Goal: Task Accomplishment & Management: Manage account settings

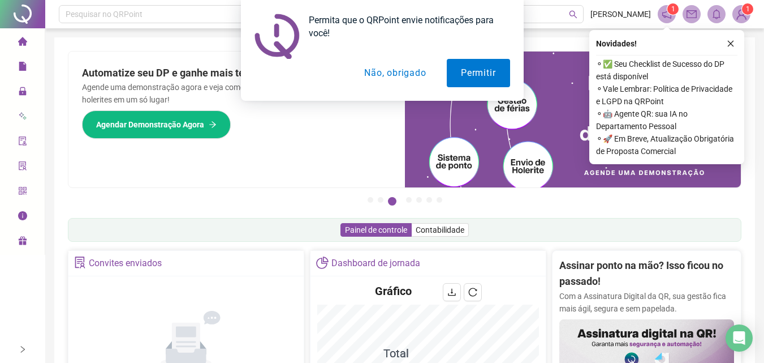
click at [416, 74] on button "Não, obrigado" at bounding box center [395, 73] width 90 height 28
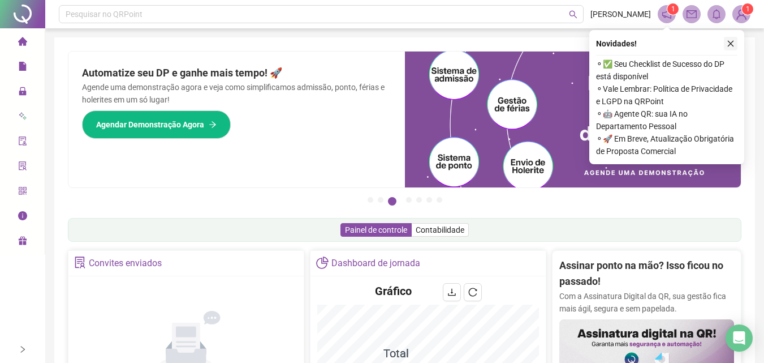
click at [735, 46] on button "button" at bounding box center [731, 44] width 14 height 14
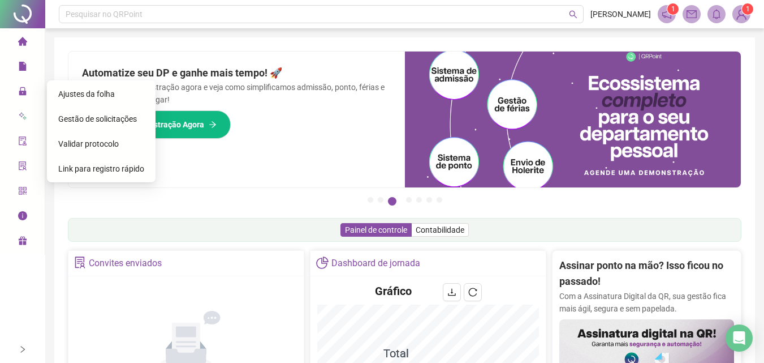
click at [99, 122] on span "Gestão de solicitações" at bounding box center [97, 118] width 79 height 9
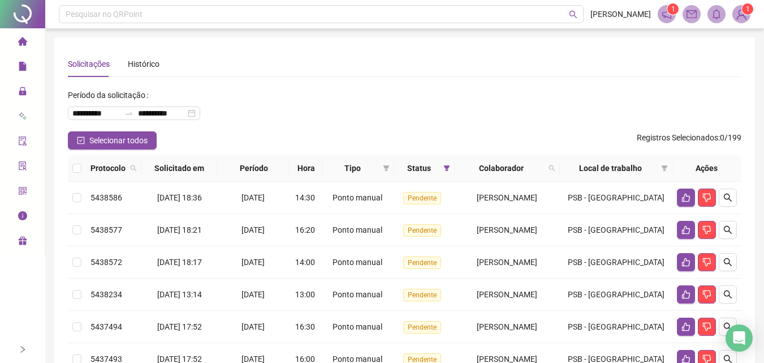
click at [646, 169] on span "Local de trabalho" at bounding box center [610, 168] width 92 height 12
click at [662, 167] on icon "filter" at bounding box center [665, 168] width 6 height 6
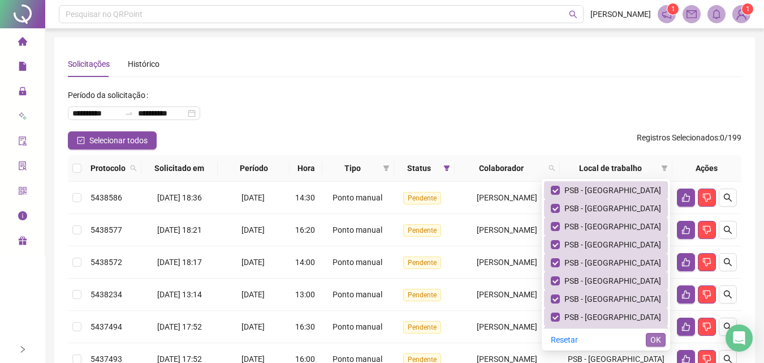
click at [661, 339] on span "OK" at bounding box center [655, 339] width 11 height 12
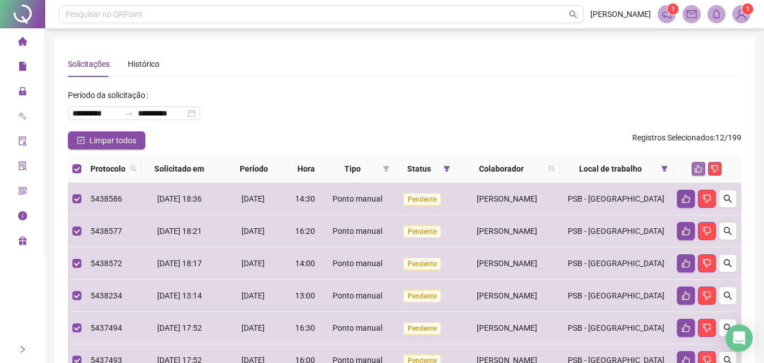
click at [698, 170] on icon "like" at bounding box center [699, 169] width 8 height 8
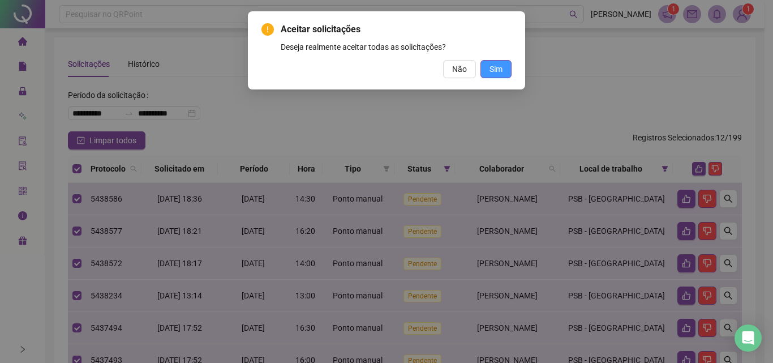
click at [501, 67] on span "Sim" at bounding box center [495, 69] width 13 height 12
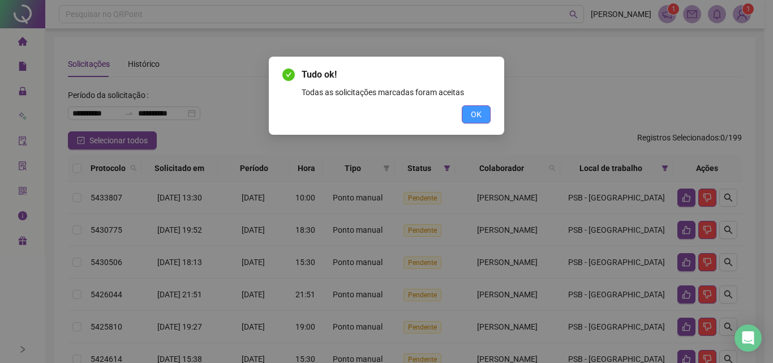
click at [475, 114] on span "OK" at bounding box center [476, 114] width 11 height 12
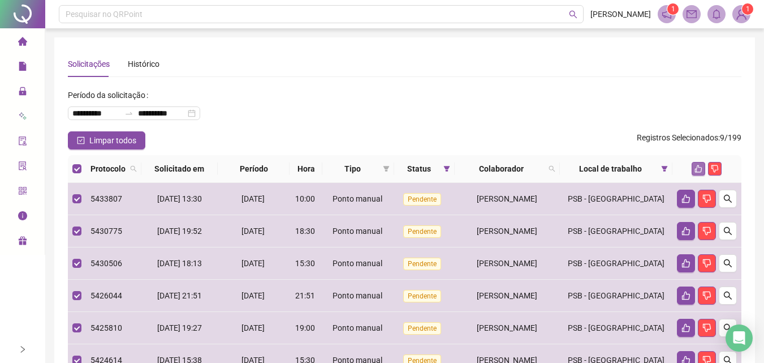
click at [699, 167] on icon "like" at bounding box center [698, 168] width 7 height 7
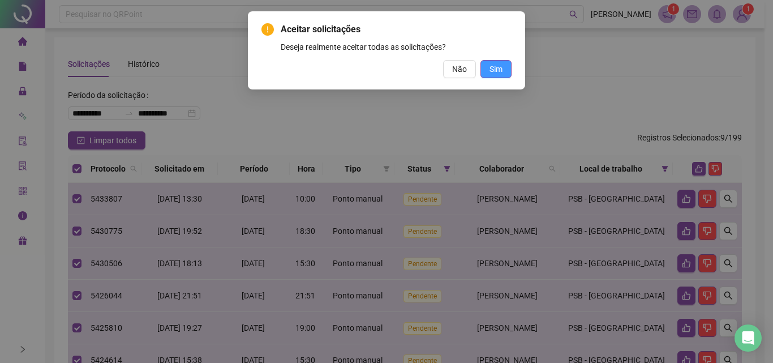
click at [497, 68] on span "Sim" at bounding box center [495, 69] width 13 height 12
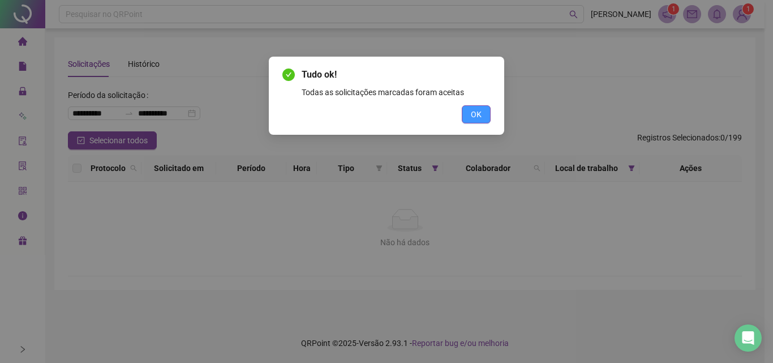
click at [468, 114] on button "OK" at bounding box center [476, 114] width 29 height 18
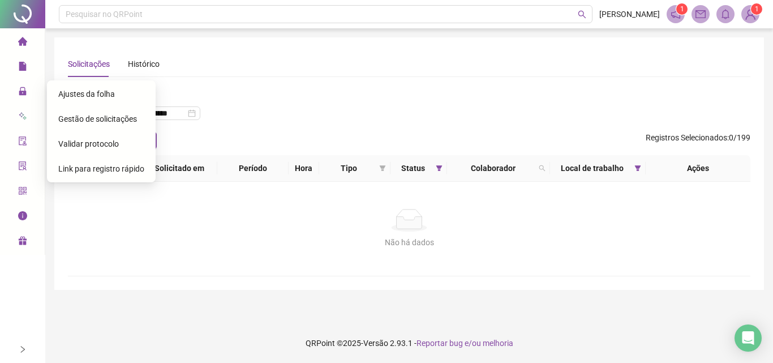
click at [117, 120] on span "Gestão de solicitações" at bounding box center [97, 118] width 79 height 9
click at [108, 94] on span "Ajustes da folha" at bounding box center [86, 93] width 57 height 9
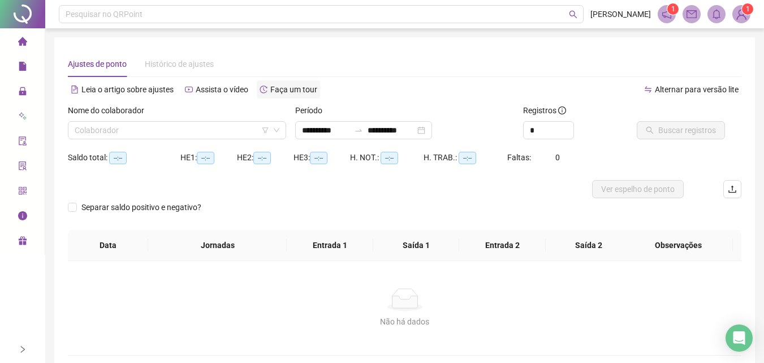
type input "**********"
click at [203, 131] on input "search" at bounding box center [172, 130] width 195 height 17
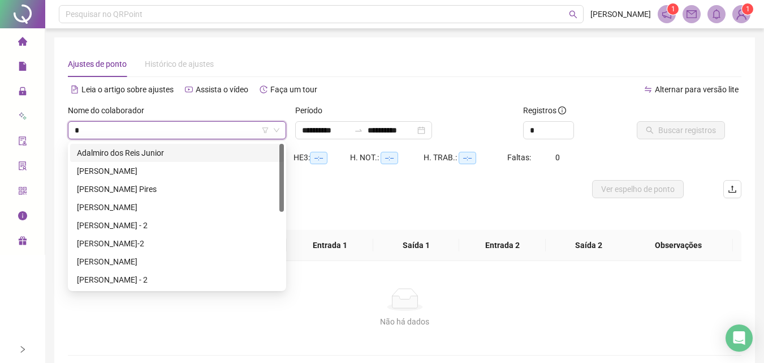
type input "**"
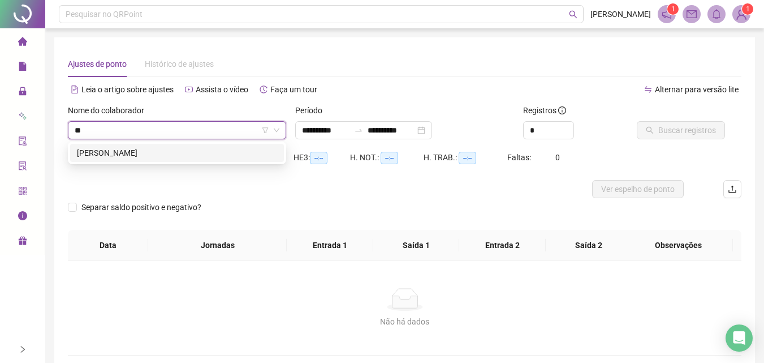
click at [226, 156] on div "[PERSON_NAME]" at bounding box center [177, 152] width 200 height 12
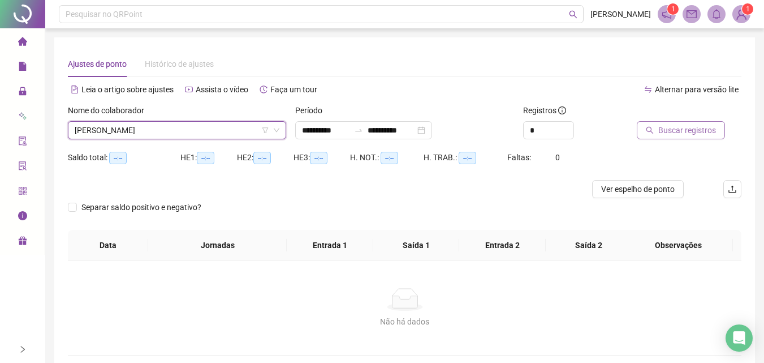
click at [682, 129] on span "Buscar registros" at bounding box center [687, 130] width 58 height 12
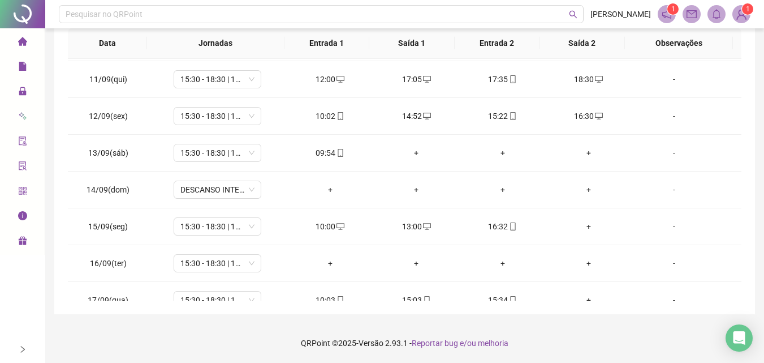
scroll to position [531, 0]
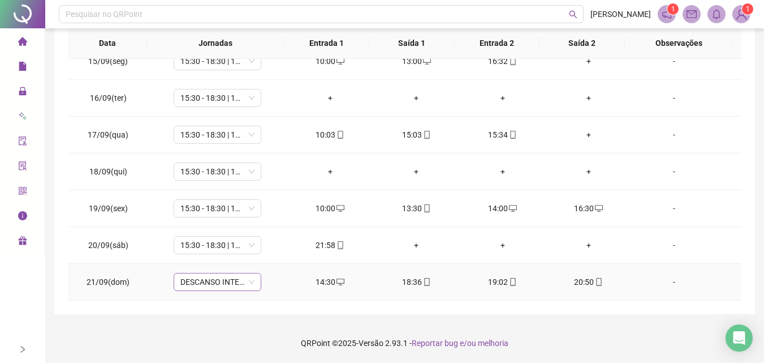
click at [255, 283] on div "DESCANSO INTER-JORNADA" at bounding box center [218, 282] width 88 height 18
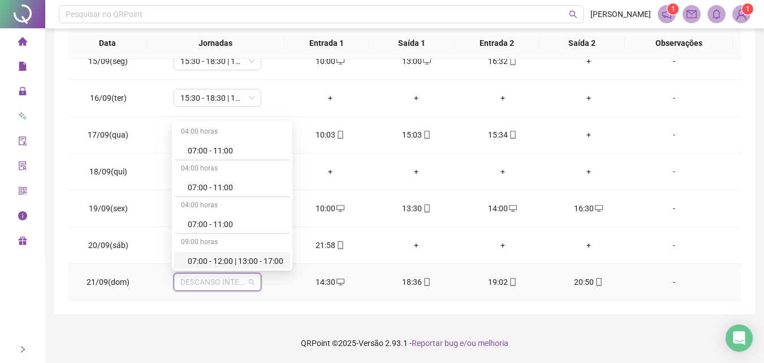
type input "*"
click at [226, 189] on div "10:00 - 13:00 | 13:30 - 16:30" at bounding box center [236, 187] width 96 height 12
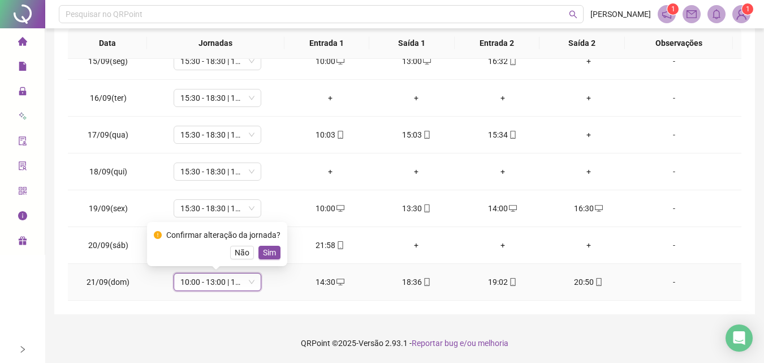
drag, startPoint x: 267, startPoint y: 250, endPoint x: 279, endPoint y: 248, distance: 12.6
click at [266, 250] on span "Sim" at bounding box center [269, 252] width 13 height 12
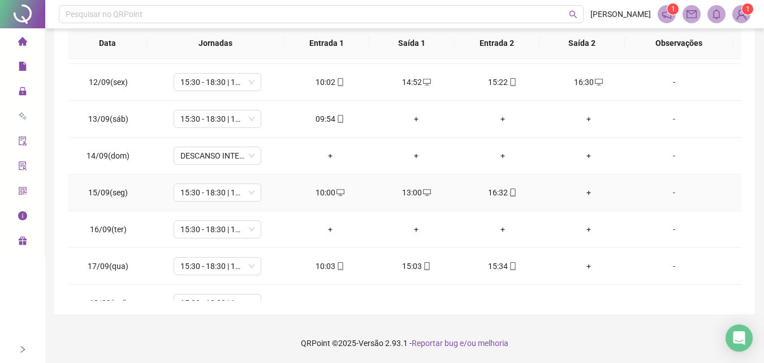
scroll to position [417, 0]
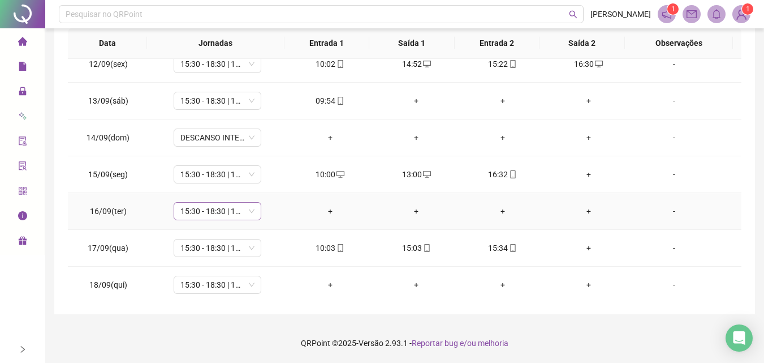
click at [245, 212] on span "15:30 - 18:30 | 19:00 - 22:00" at bounding box center [217, 210] width 74 height 17
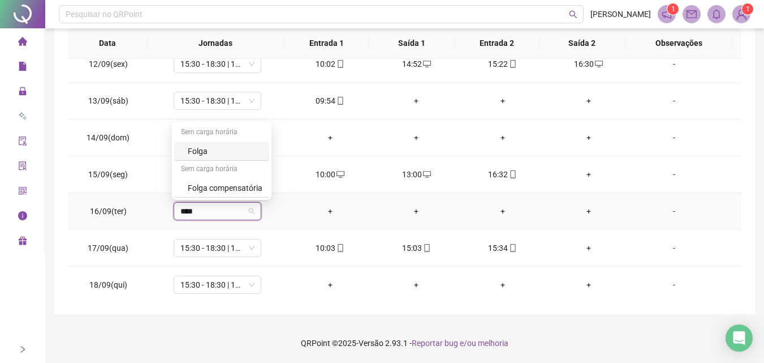
type input "*****"
click at [207, 155] on div "Folga" at bounding box center [225, 151] width 75 height 12
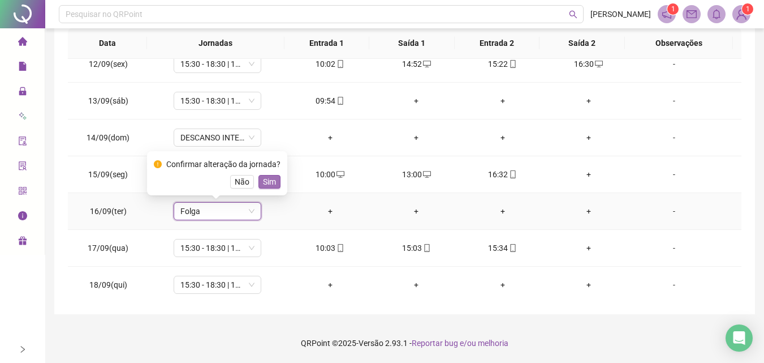
click at [265, 182] on span "Sim" at bounding box center [269, 181] width 13 height 12
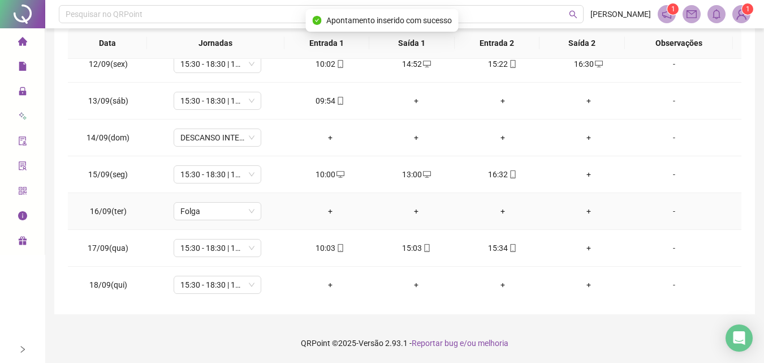
click at [665, 211] on div "-" at bounding box center [674, 211] width 67 height 12
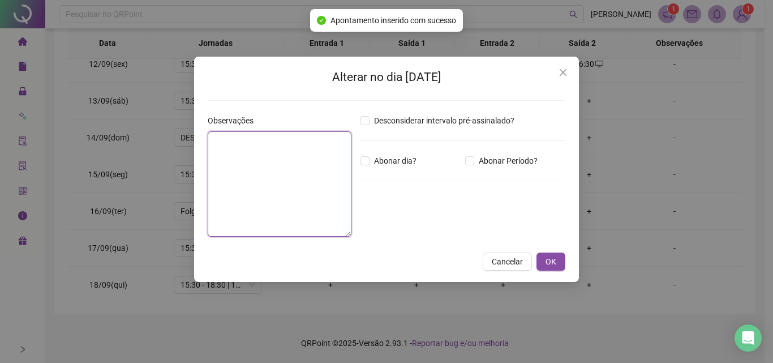
click at [252, 178] on textarea at bounding box center [280, 183] width 144 height 105
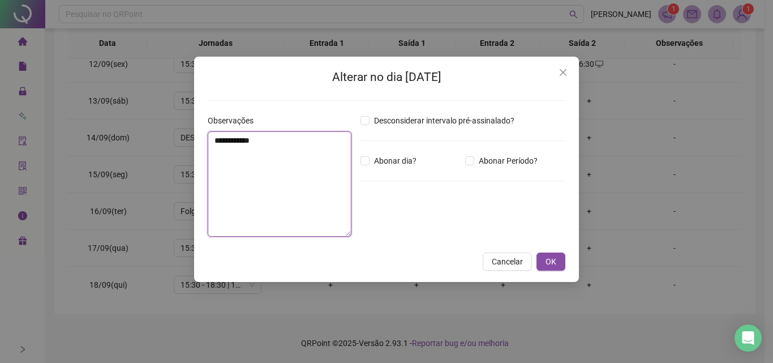
type textarea "**********"
drag, startPoint x: 269, startPoint y: 145, endPoint x: 199, endPoint y: 146, distance: 69.6
click at [199, 146] on div "**********" at bounding box center [386, 169] width 385 height 225
click at [237, 155] on textarea "**********" at bounding box center [280, 183] width 144 height 105
drag, startPoint x: 256, startPoint y: 156, endPoint x: 263, endPoint y: 155, distance: 7.4
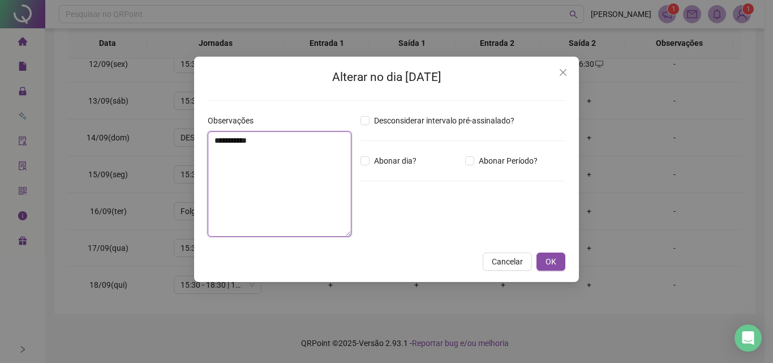
click at [256, 156] on textarea "**********" at bounding box center [280, 183] width 144 height 105
click at [257, 163] on textarea "**********" at bounding box center [280, 183] width 144 height 105
click at [221, 144] on textarea "**********" at bounding box center [280, 183] width 144 height 105
drag, startPoint x: 260, startPoint y: 140, endPoint x: 147, endPoint y: 156, distance: 114.2
click at [147, 156] on div "**********" at bounding box center [386, 181] width 773 height 363
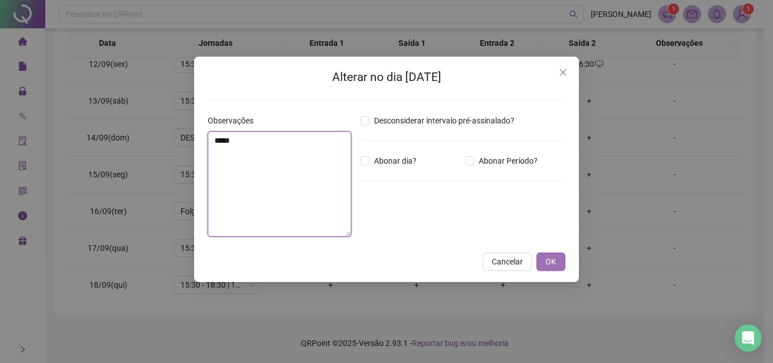
type textarea "*****"
click at [548, 260] on span "OK" at bounding box center [550, 261] width 11 height 12
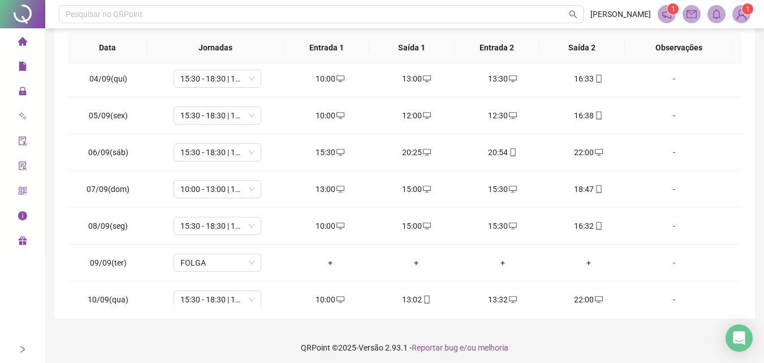
scroll to position [215, 0]
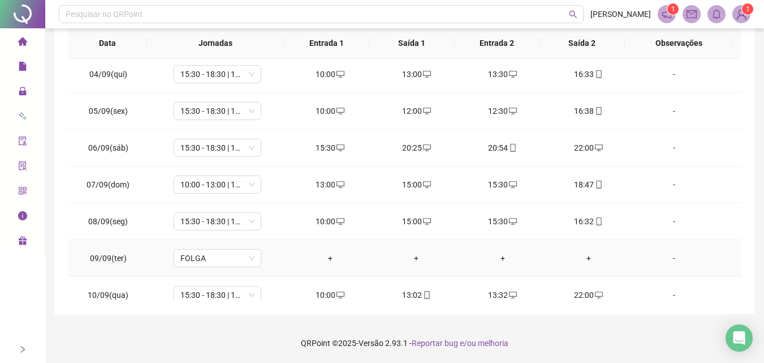
click at [667, 263] on div "-" at bounding box center [674, 258] width 67 height 12
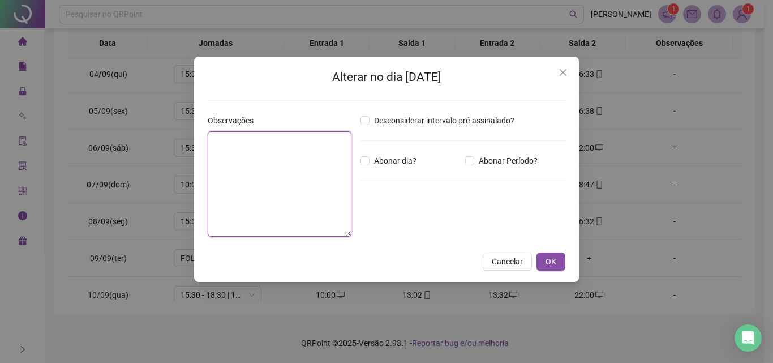
drag, startPoint x: 270, startPoint y: 190, endPoint x: 276, endPoint y: 189, distance: 6.3
click at [270, 189] on textarea at bounding box center [280, 183] width 144 height 105
type textarea "*****"
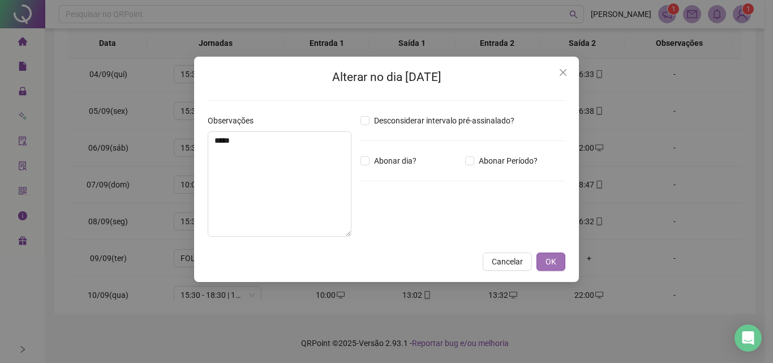
click at [553, 260] on span "OK" at bounding box center [550, 261] width 11 height 12
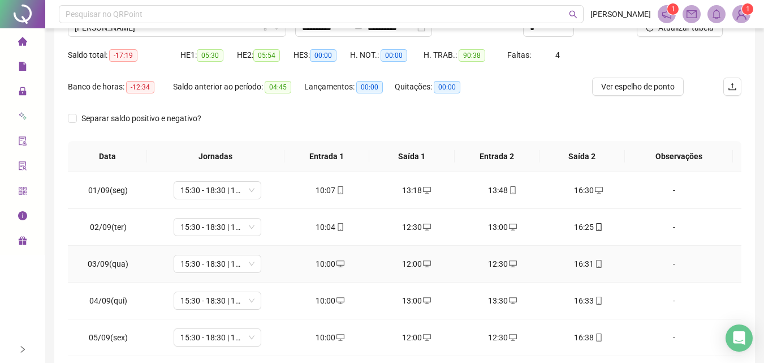
scroll to position [0, 0]
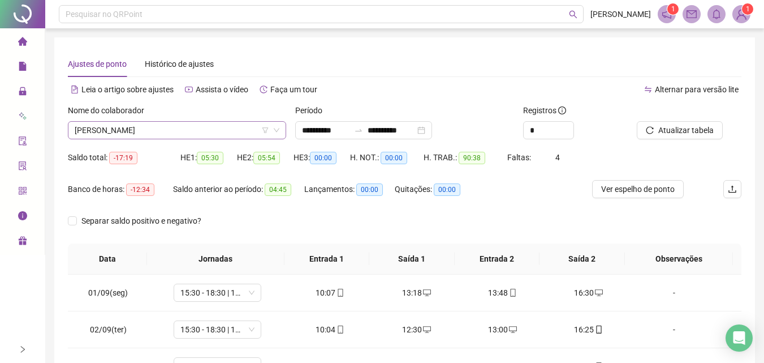
click at [184, 133] on span "[PERSON_NAME]" at bounding box center [177, 130] width 205 height 17
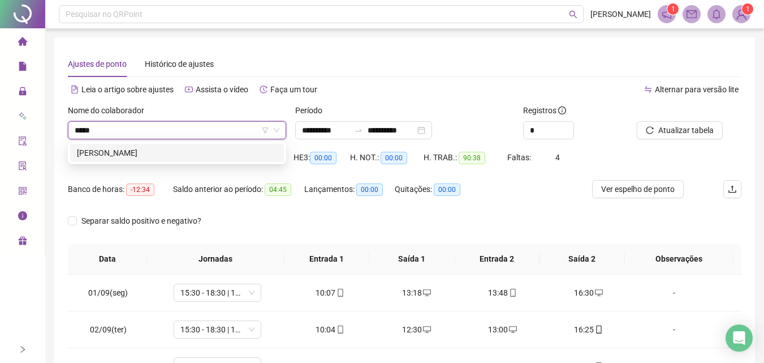
type input "*****"
click at [240, 142] on div "253358 [PERSON_NAME]" at bounding box center [177, 152] width 218 height 23
click at [245, 151] on div "[PERSON_NAME]" at bounding box center [177, 152] width 200 height 12
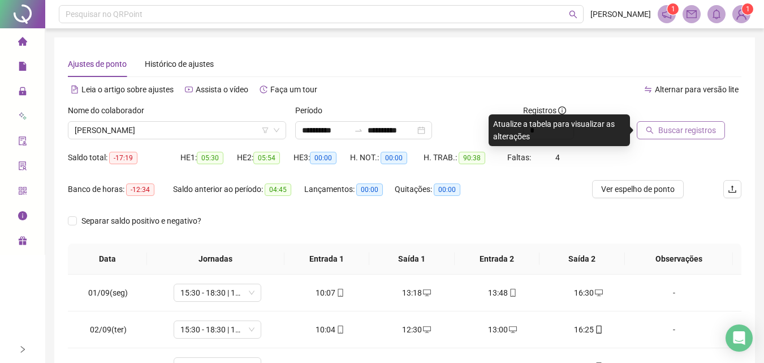
click at [695, 126] on span "Buscar registros" at bounding box center [687, 130] width 58 height 12
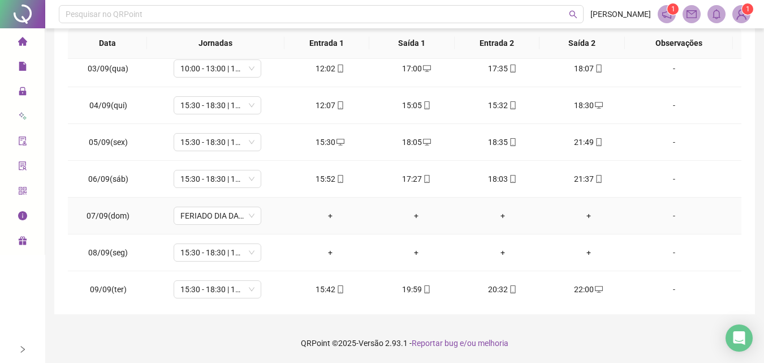
scroll to position [113, 0]
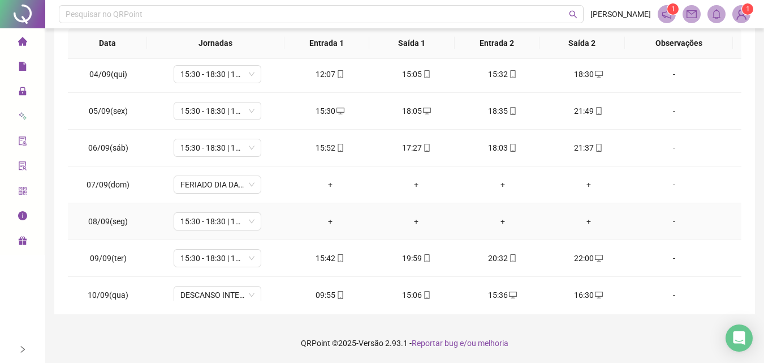
click at [669, 220] on div "-" at bounding box center [674, 221] width 67 height 12
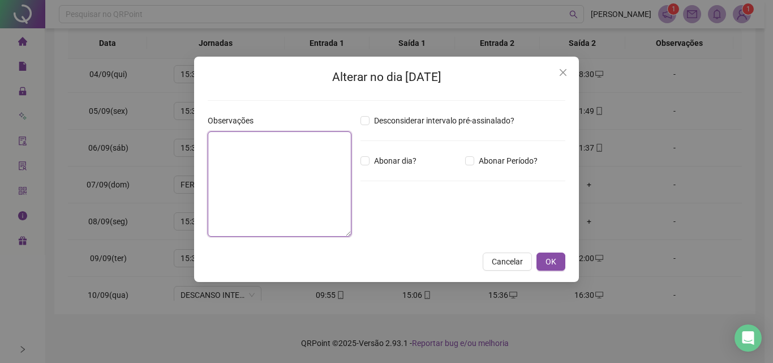
click at [313, 191] on textarea at bounding box center [280, 183] width 144 height 105
type textarea "*****"
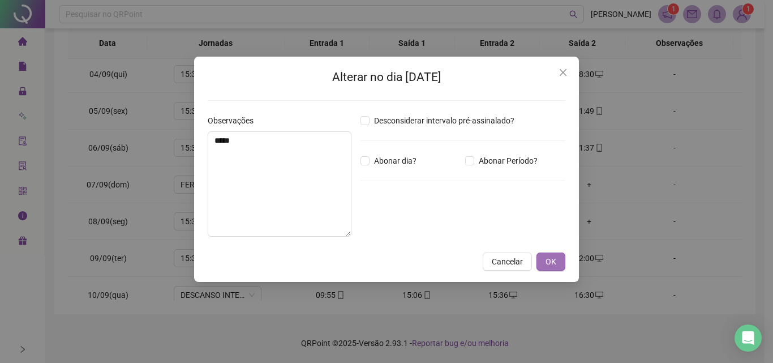
click at [550, 260] on span "OK" at bounding box center [550, 261] width 11 height 12
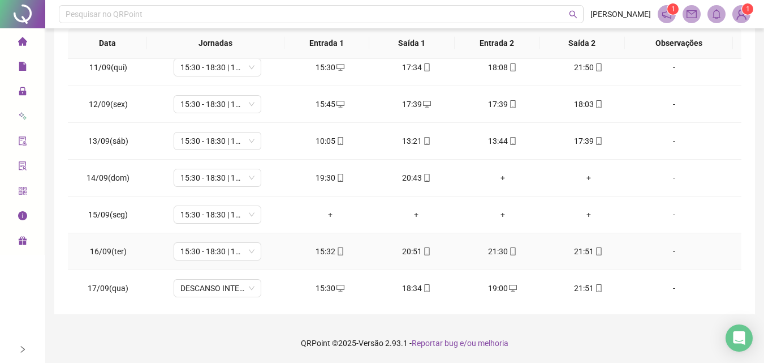
scroll to position [396, 0]
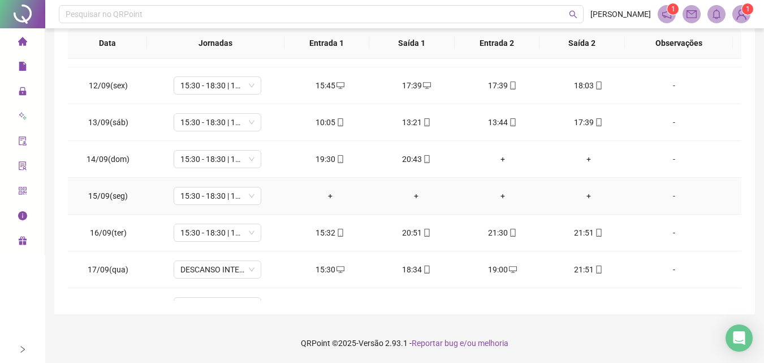
click at [669, 196] on div "-" at bounding box center [674, 195] width 67 height 12
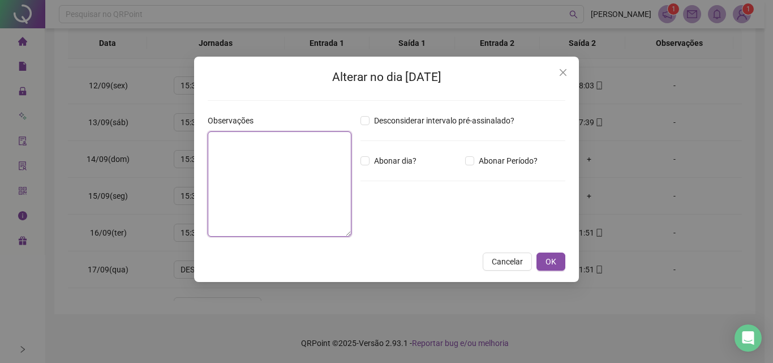
click at [283, 184] on textarea at bounding box center [280, 183] width 144 height 105
type textarea "*****"
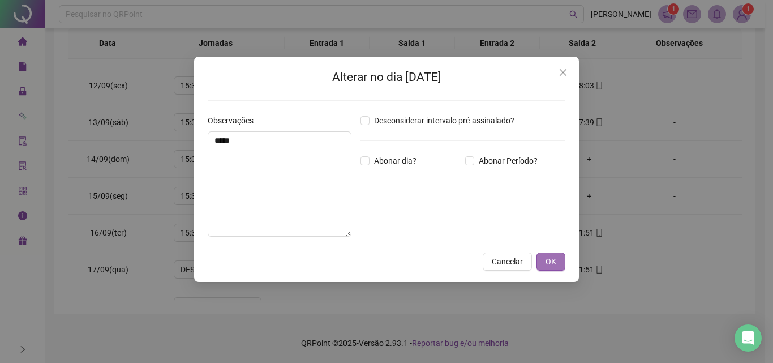
click at [553, 255] on span "OK" at bounding box center [550, 261] width 11 height 12
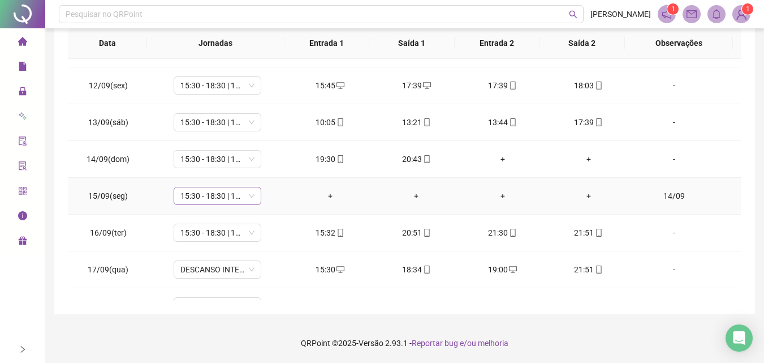
click at [250, 197] on span "15:30 - 18:30 | 19:00 - 22:00" at bounding box center [217, 195] width 74 height 17
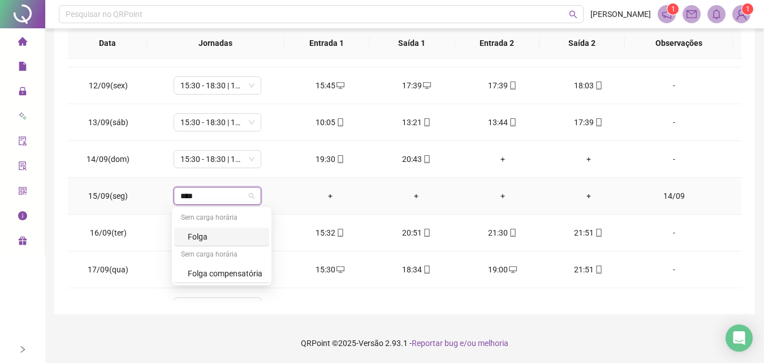
type input "*****"
click at [213, 236] on div "Folga" at bounding box center [225, 236] width 75 height 12
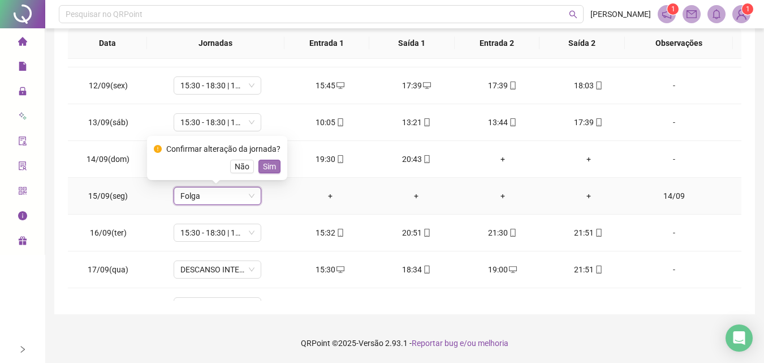
click at [266, 164] on span "Sim" at bounding box center [269, 166] width 13 height 12
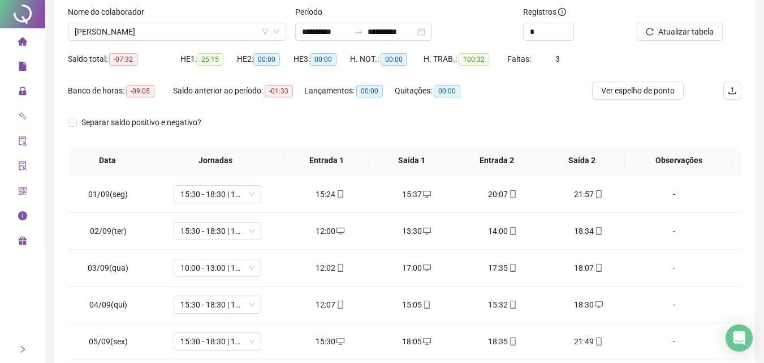
scroll to position [0, 0]
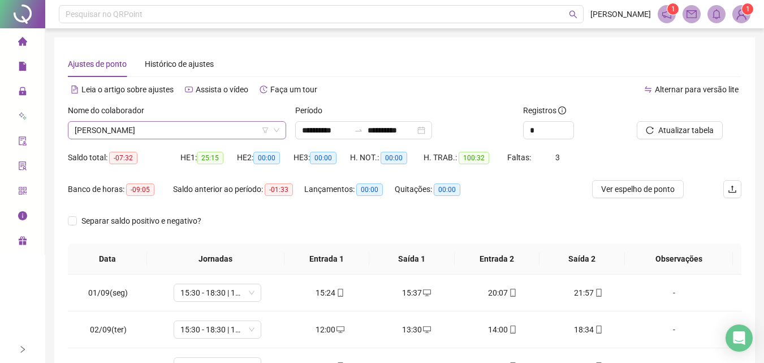
click at [227, 128] on span "[PERSON_NAME]" at bounding box center [177, 130] width 205 height 17
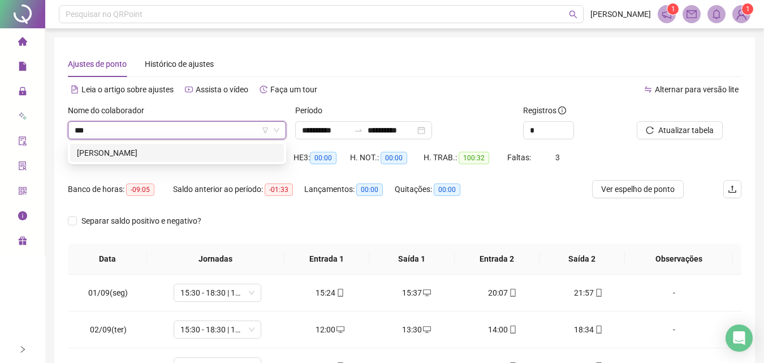
type input "****"
click at [223, 150] on div "[PERSON_NAME]" at bounding box center [177, 152] width 200 height 12
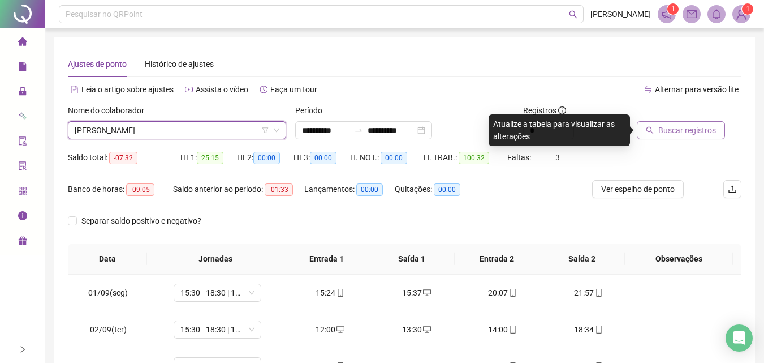
click at [660, 132] on span "Buscar registros" at bounding box center [687, 130] width 58 height 12
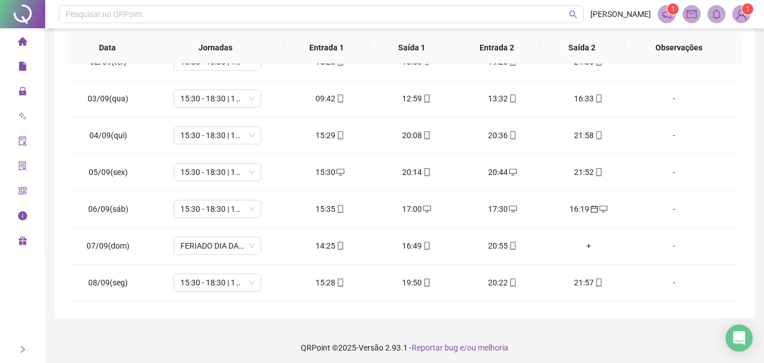
scroll to position [215, 0]
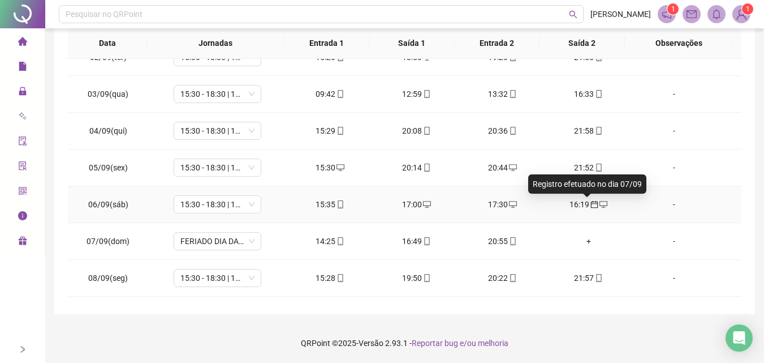
click at [590, 205] on icon "calendar" at bounding box center [594, 204] width 8 height 8
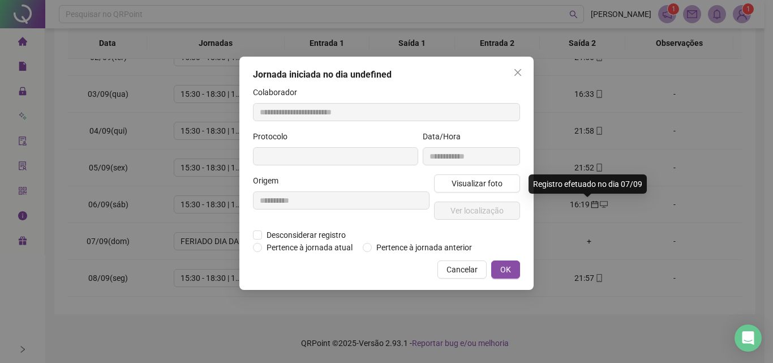
type input "**********"
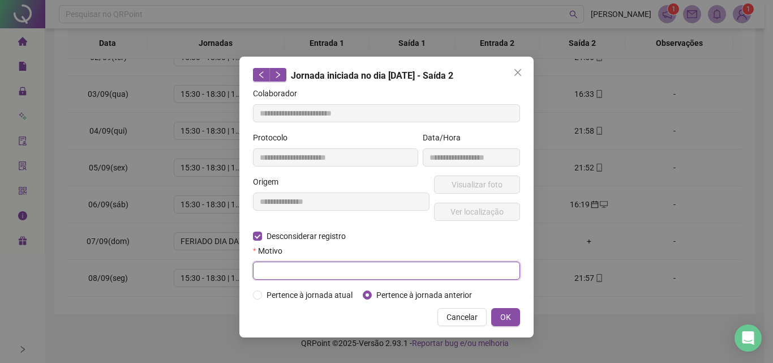
click at [309, 270] on input "text" at bounding box center [386, 270] width 267 height 18
type input "**********"
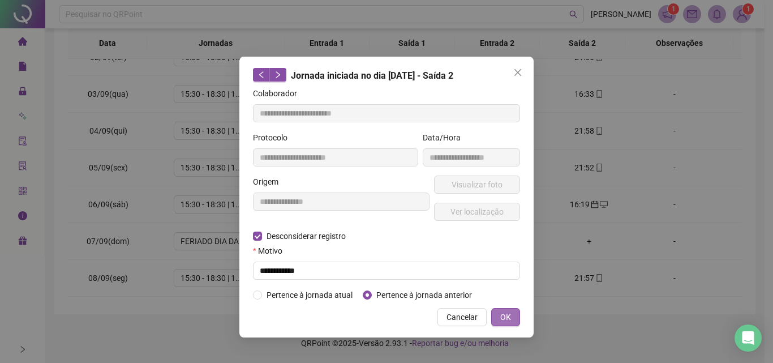
click at [510, 318] on span "OK" at bounding box center [505, 316] width 11 height 12
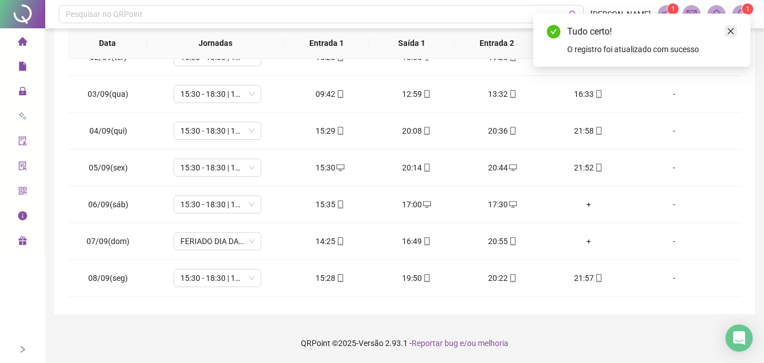
click at [735, 36] on link "Close" at bounding box center [730, 31] width 12 height 12
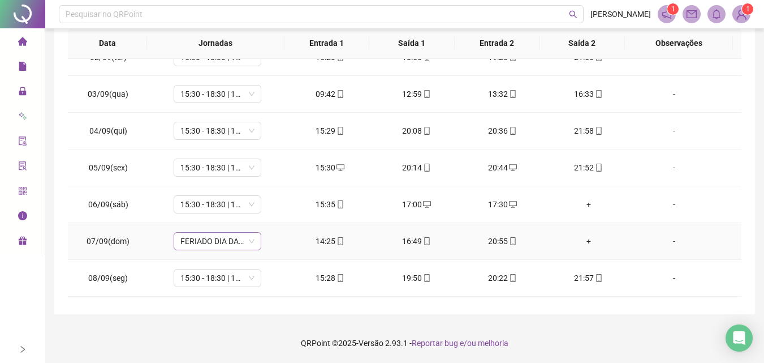
click at [255, 244] on div "FERIADO DIA DA INDEPENDÊNCIA" at bounding box center [218, 241] width 88 height 18
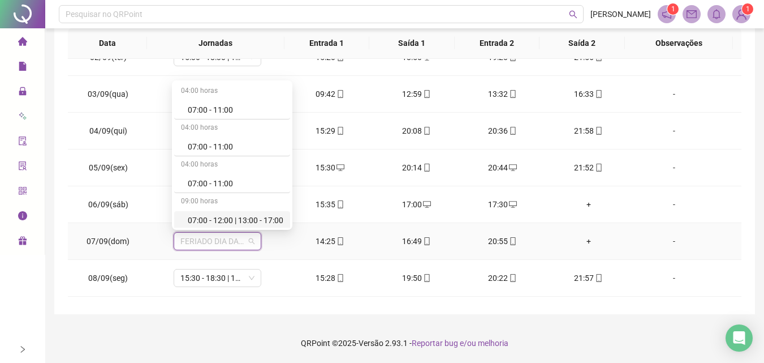
type input "*"
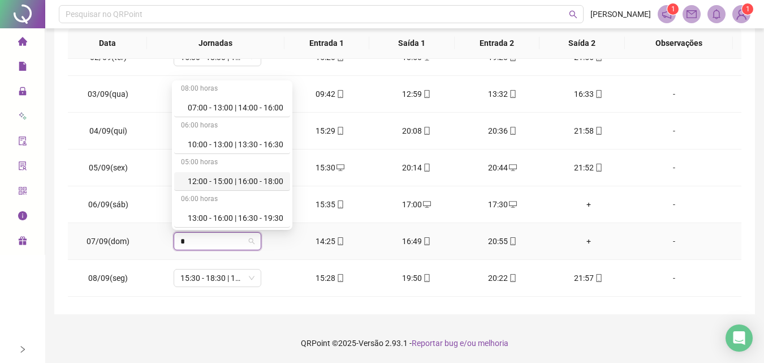
click at [215, 180] on div "12:00 - 15:00 | 16:00 - 18:00" at bounding box center [236, 181] width 96 height 12
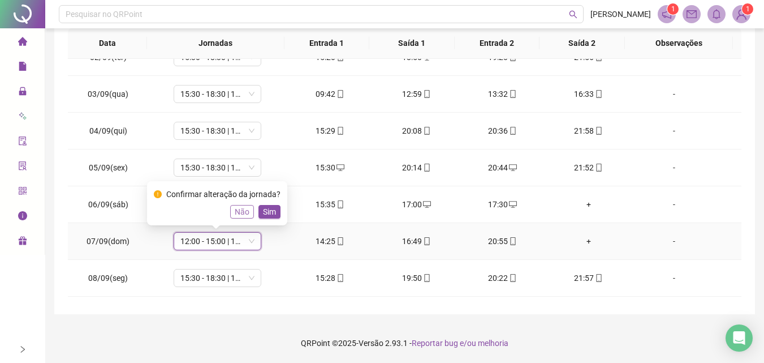
click at [241, 212] on span "Não" at bounding box center [242, 211] width 15 height 12
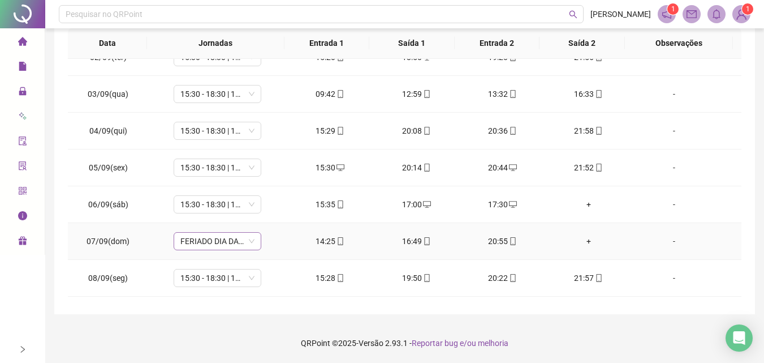
click at [249, 244] on span "FERIADO DIA DA INDEPENDÊNCIA" at bounding box center [217, 240] width 74 height 17
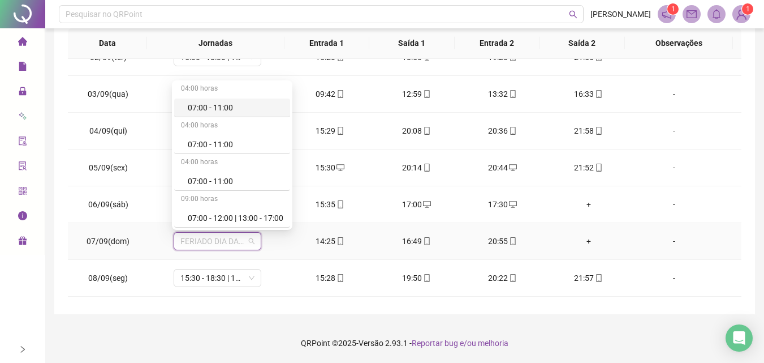
type input "*"
click at [219, 146] on div "10:00 - 13:00 | 13:30 - 16:30" at bounding box center [236, 144] width 96 height 12
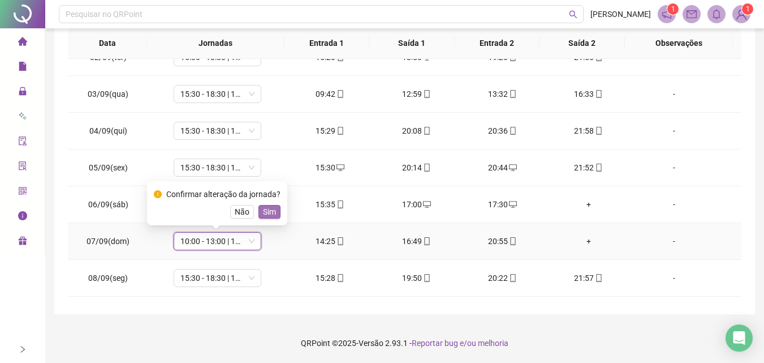
click at [269, 209] on span "Sim" at bounding box center [269, 211] width 13 height 12
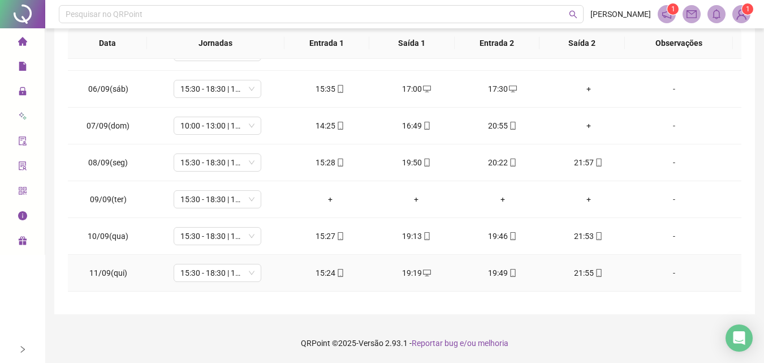
scroll to position [113, 0]
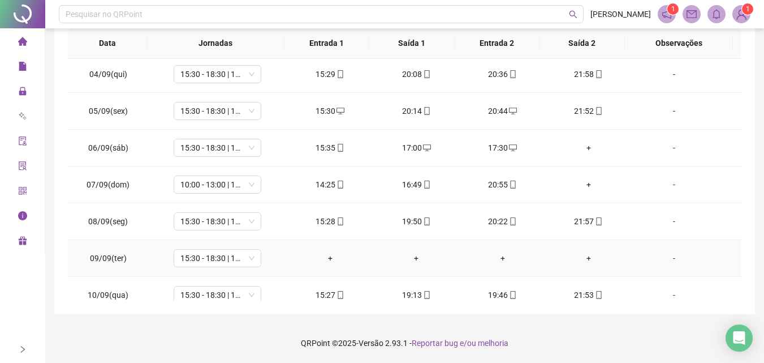
click at [669, 260] on div "-" at bounding box center [674, 258] width 67 height 12
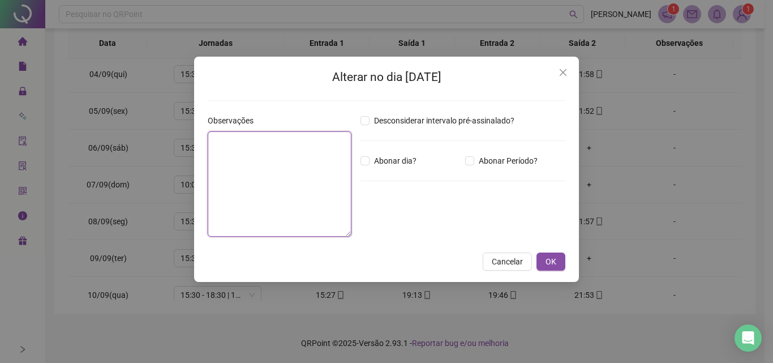
click at [299, 175] on textarea at bounding box center [280, 183] width 144 height 105
type textarea "*****"
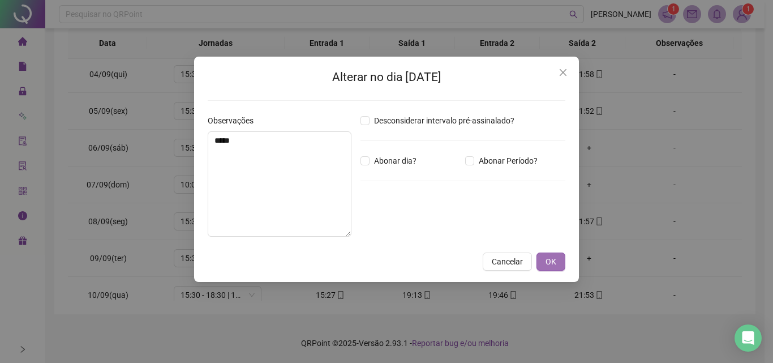
click at [553, 265] on span "OK" at bounding box center [550, 261] width 11 height 12
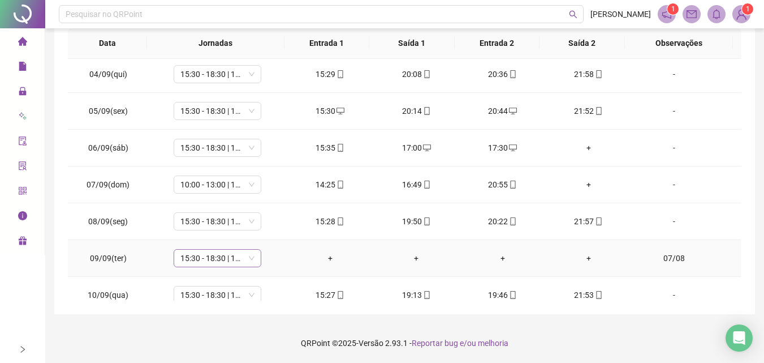
click at [258, 258] on div "15:30 - 18:30 | 19:00 - 22:00" at bounding box center [218, 258] width 88 height 18
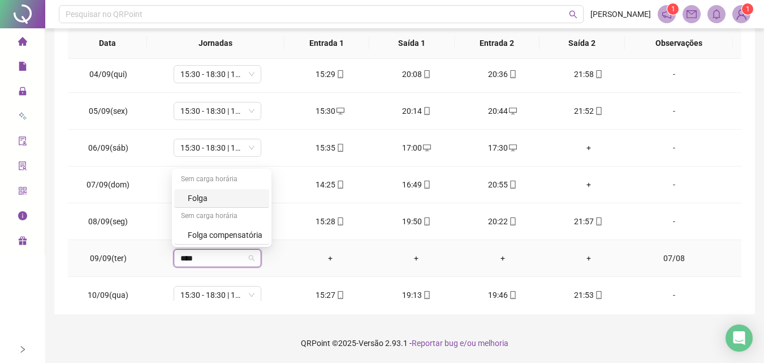
type input "*****"
click at [209, 202] on div "Folga" at bounding box center [225, 198] width 75 height 12
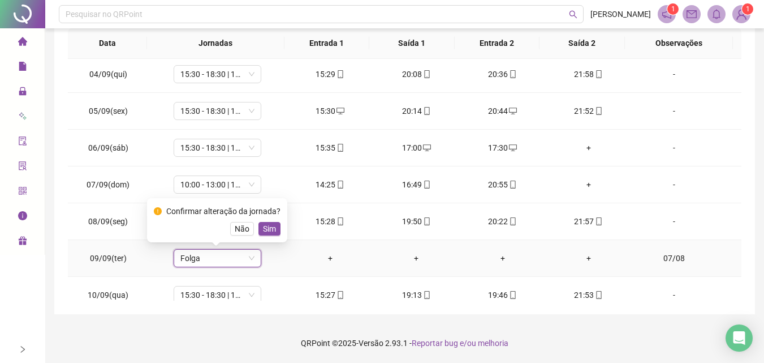
click at [270, 229] on span "Sim" at bounding box center [269, 228] width 13 height 12
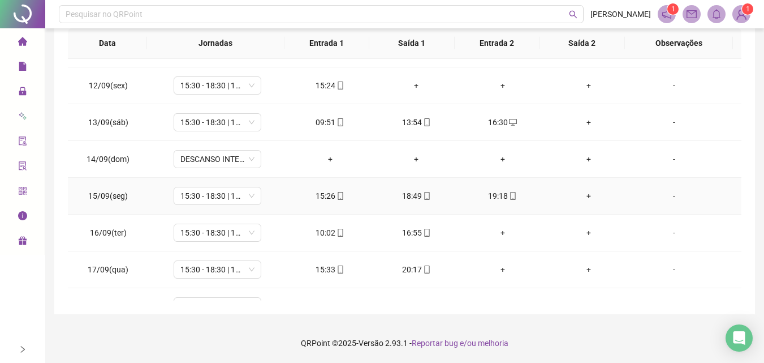
scroll to position [452, 0]
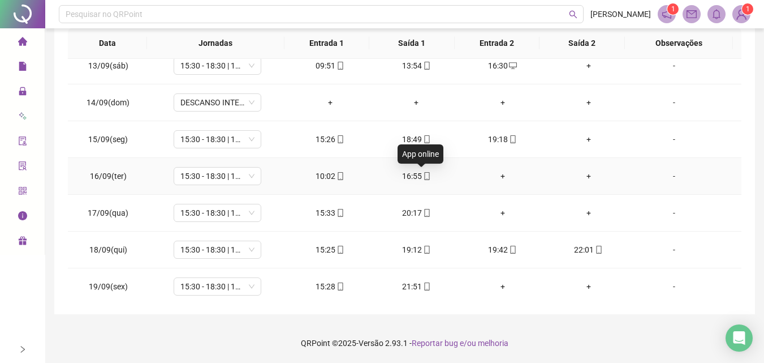
click at [423, 175] on icon "mobile" at bounding box center [427, 176] width 8 height 8
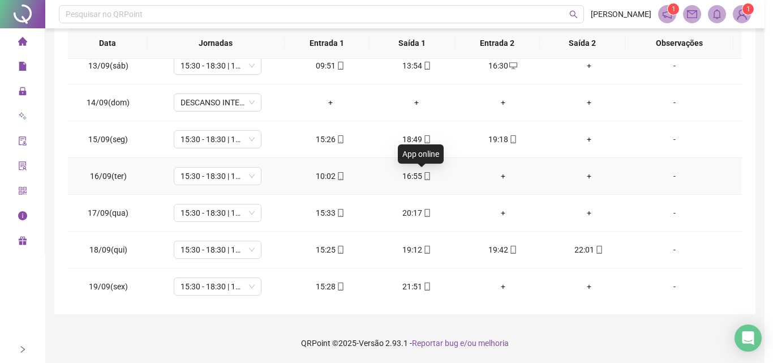
type input "**********"
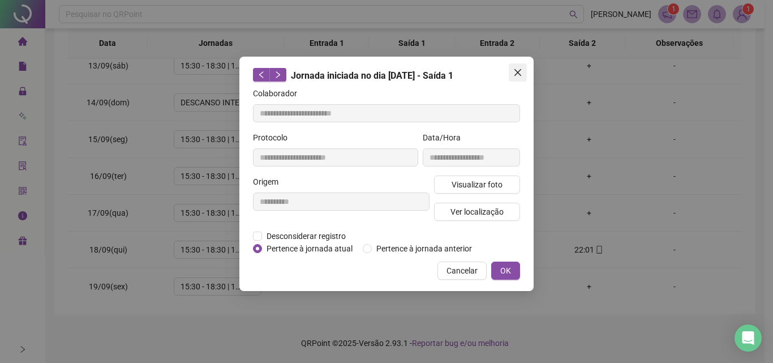
click at [517, 66] on button "Close" at bounding box center [517, 72] width 18 height 18
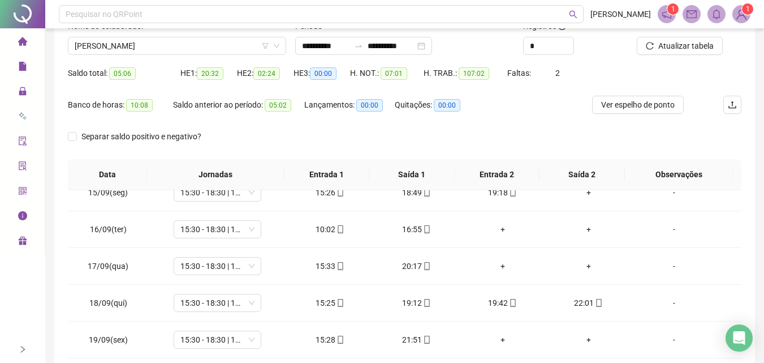
scroll to position [0, 0]
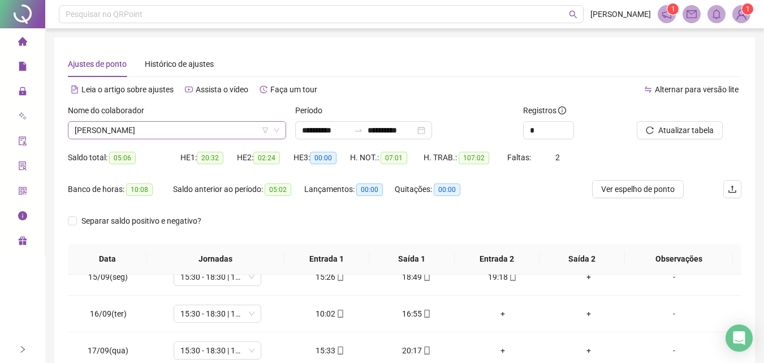
click at [217, 133] on span "[PERSON_NAME]" at bounding box center [177, 130] width 205 height 17
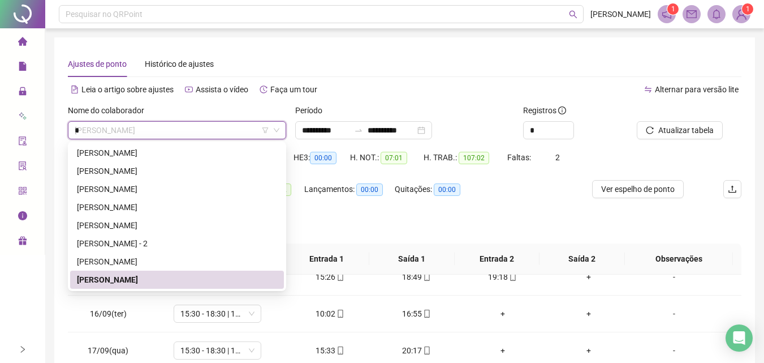
scroll to position [181, 0]
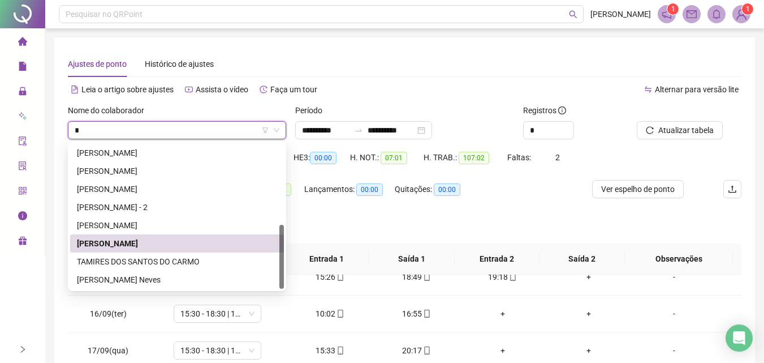
type input "**"
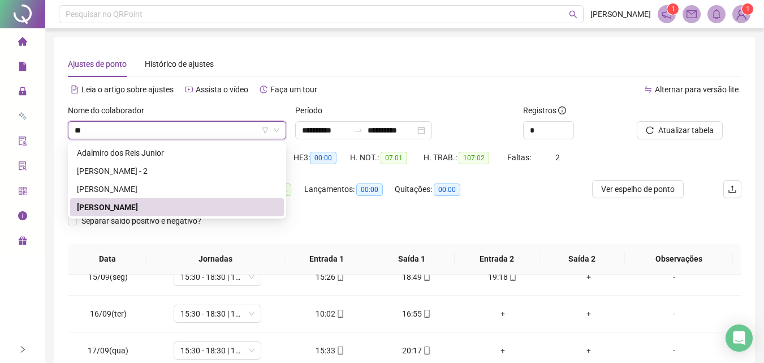
scroll to position [0, 0]
click at [173, 193] on div "[PERSON_NAME]" at bounding box center [177, 189] width 200 height 12
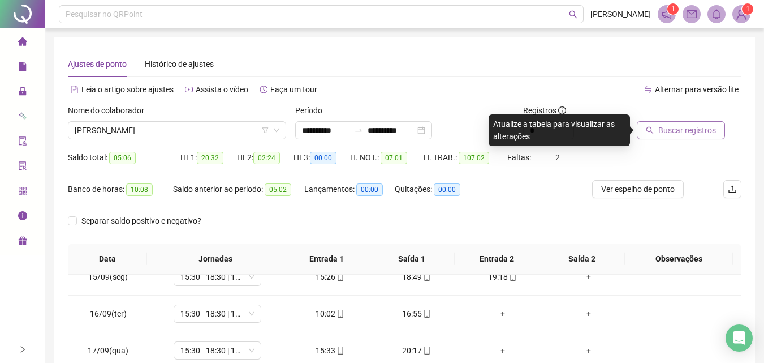
click at [689, 134] on span "Buscar registros" at bounding box center [687, 130] width 58 height 12
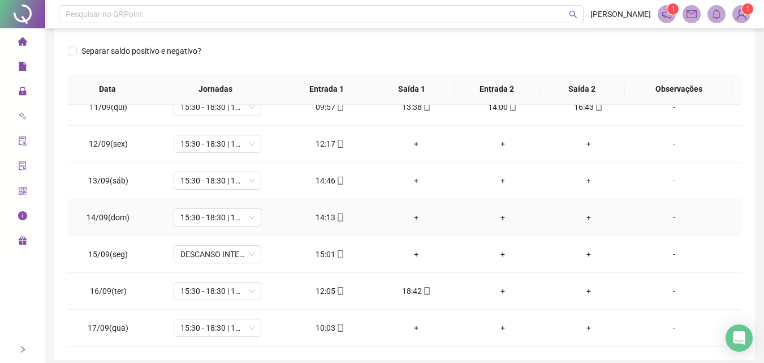
scroll to position [396, 0]
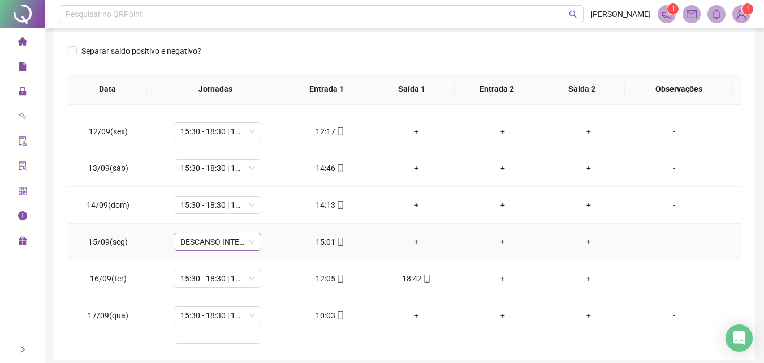
click at [248, 242] on span "DESCANSO INTER-JORNADA" at bounding box center [217, 241] width 74 height 17
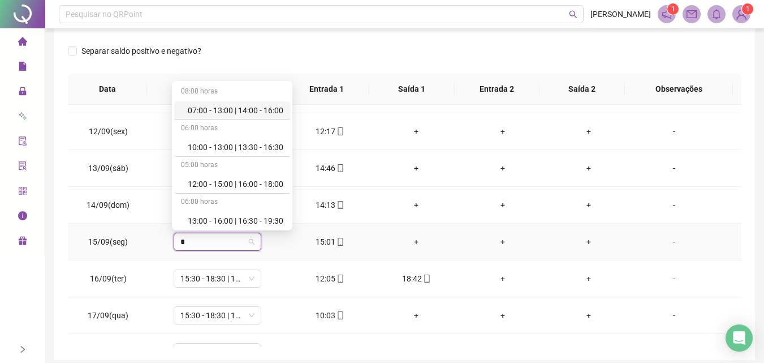
type input "*"
click at [240, 144] on div "10:00 - 13:00 | 13:30 - 16:30" at bounding box center [236, 147] width 96 height 12
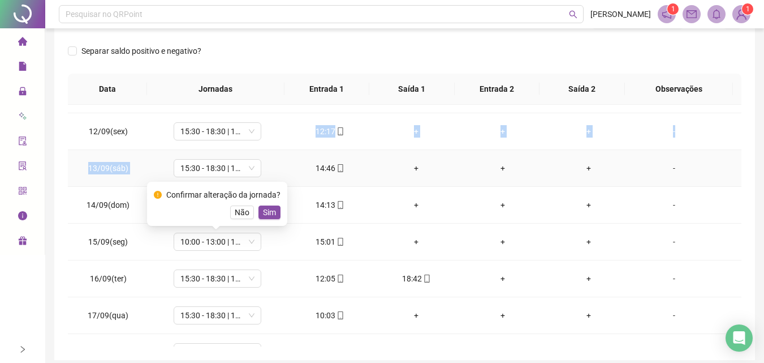
drag, startPoint x: 240, startPoint y: 144, endPoint x: 244, endPoint y: 150, distance: 6.6
click at [244, 150] on tbody "01/09(seg) 10:00 - 13:00 | 13:30 - 16:30 10:09 14:40 15:09 16:30 [DATE](ter) 15…" at bounding box center [405, 95] width 674 height 772
click at [263, 208] on span "Sim" at bounding box center [269, 212] width 13 height 12
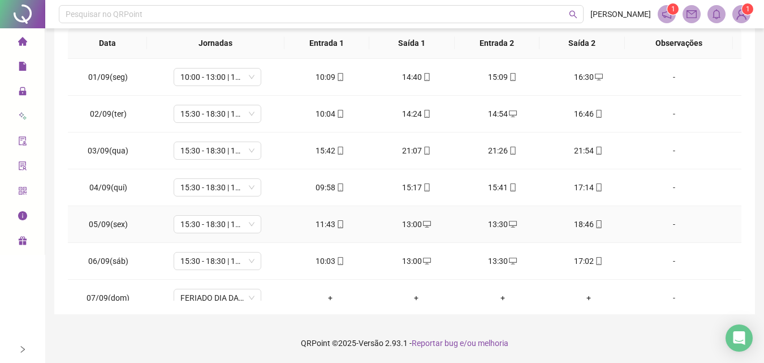
scroll to position [0, 0]
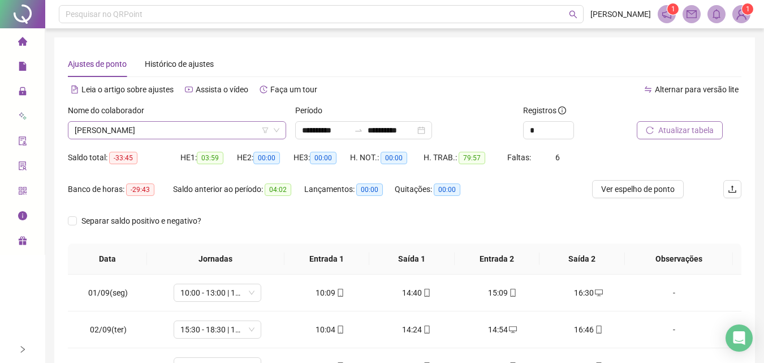
click at [208, 132] on span "[PERSON_NAME]" at bounding box center [177, 130] width 205 height 17
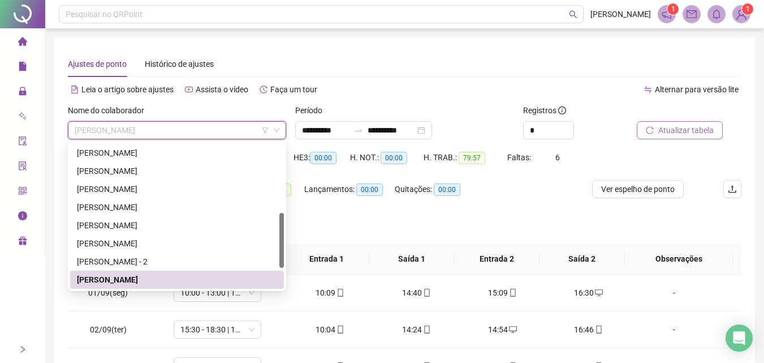
type input "*"
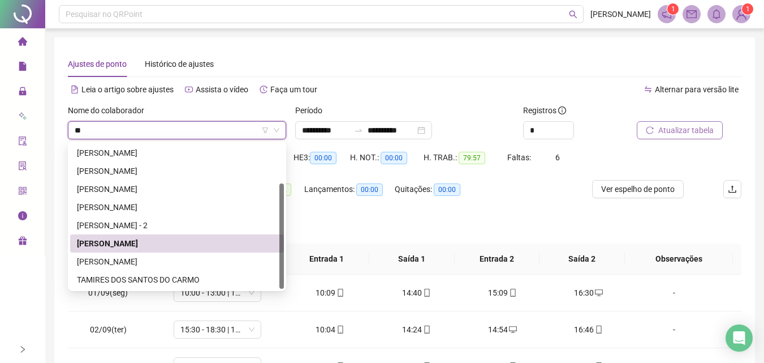
scroll to position [0, 0]
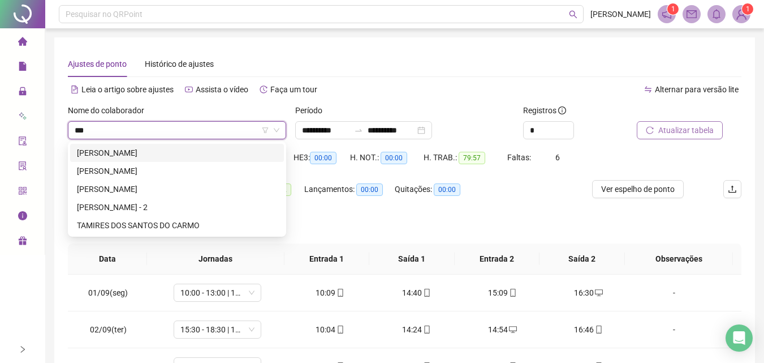
type input "****"
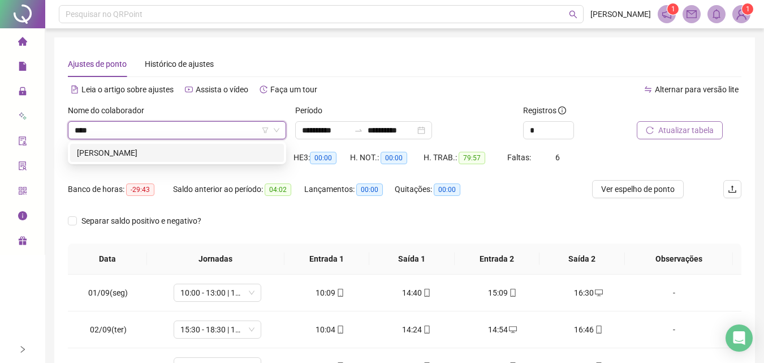
click at [218, 155] on div "[PERSON_NAME]" at bounding box center [177, 152] width 200 height 12
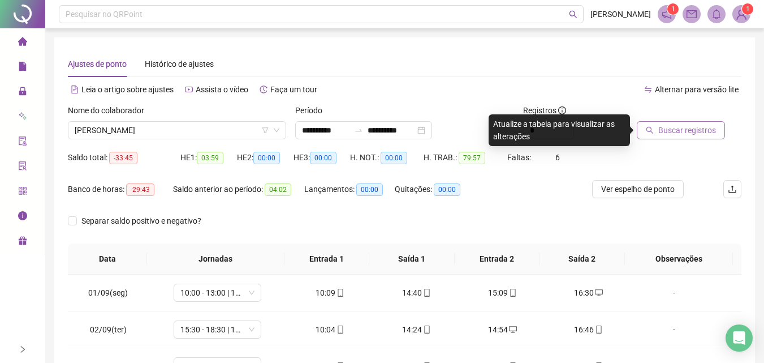
click at [674, 131] on span "Buscar registros" at bounding box center [687, 130] width 58 height 12
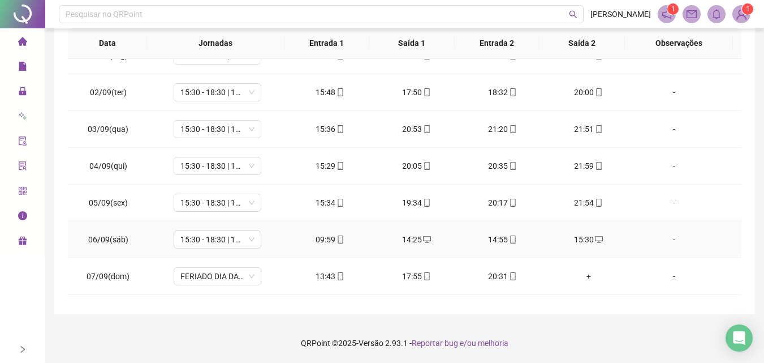
scroll to position [78, 0]
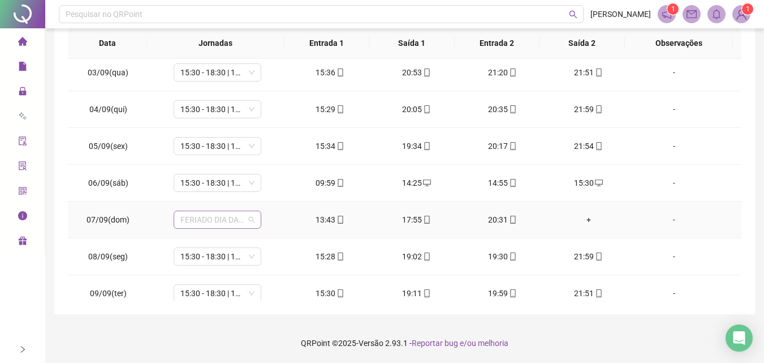
click at [251, 218] on span "FERIADO DIA DA INDEPENDÊNCIA" at bounding box center [217, 219] width 74 height 17
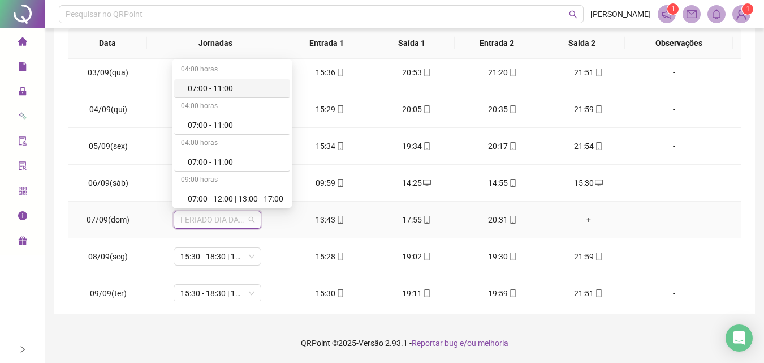
type input "*"
click at [260, 124] on div "10:00 - 13:00 | 13:30 - 16:30" at bounding box center [236, 125] width 96 height 12
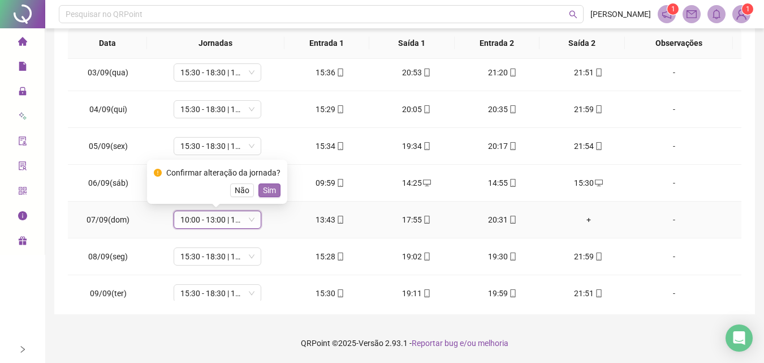
click at [263, 191] on span "Sim" at bounding box center [269, 190] width 13 height 12
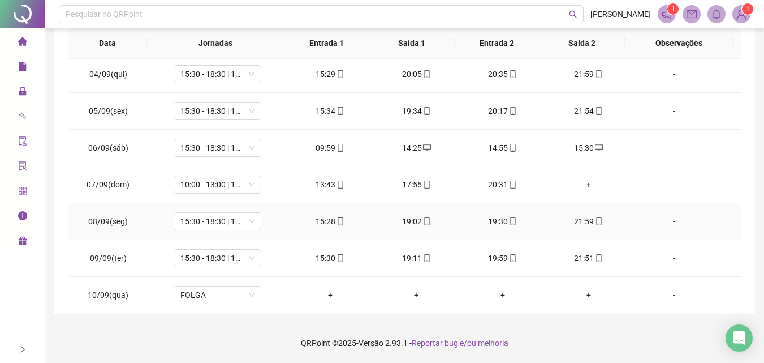
scroll to position [170, 0]
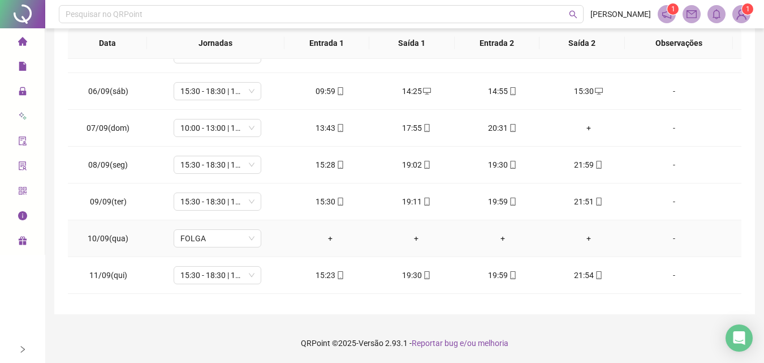
click at [667, 242] on div "-" at bounding box center [674, 238] width 67 height 12
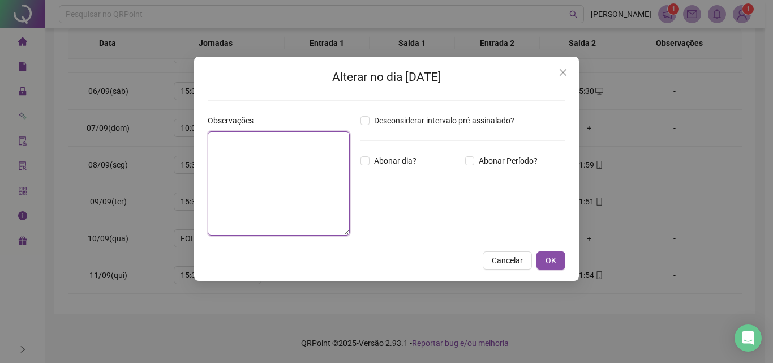
click at [262, 185] on textarea at bounding box center [279, 183] width 142 height 104
type textarea "*****"
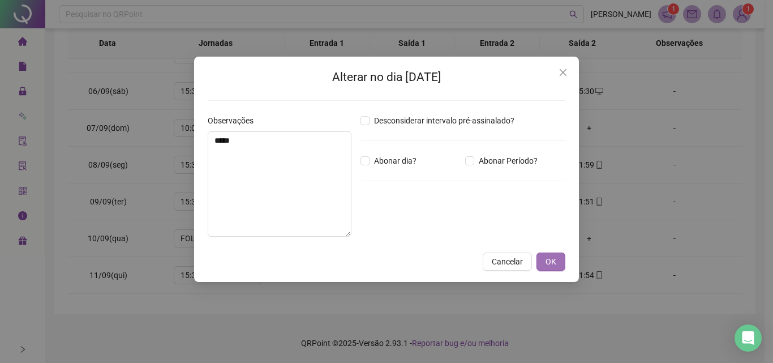
click at [549, 255] on span "OK" at bounding box center [550, 261] width 11 height 12
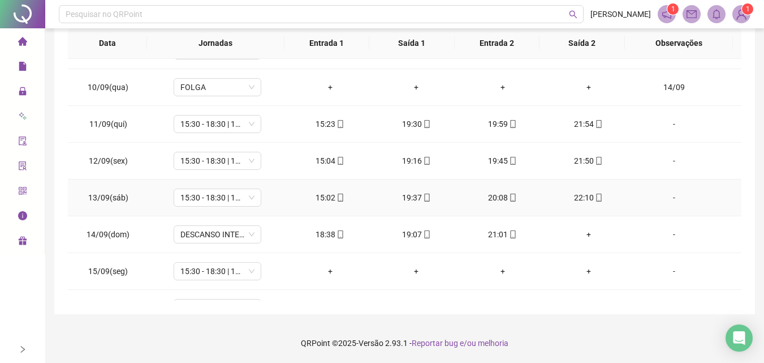
scroll to position [339, 0]
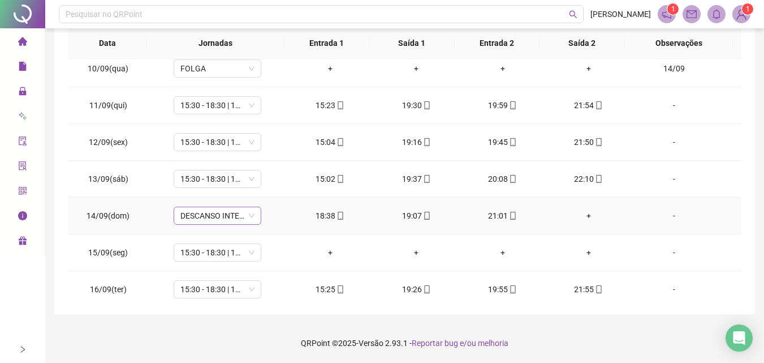
click at [251, 217] on span "DESCANSO INTER-JORNADA" at bounding box center [217, 215] width 74 height 17
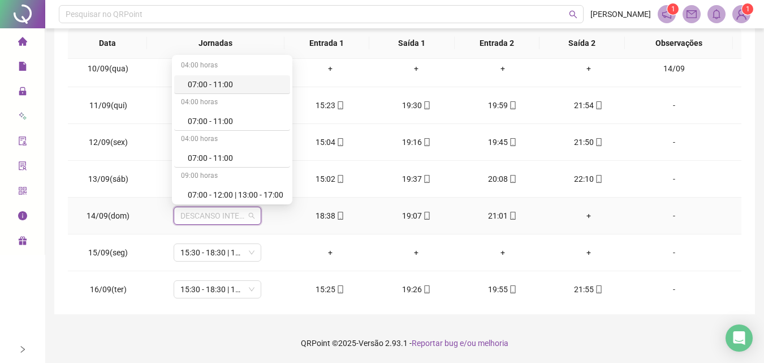
type input "*"
click at [217, 135] on div "05:00 horas" at bounding box center [232, 140] width 116 height 18
click at [230, 122] on div "10:00 - 13:00 | 13:30 - 16:30" at bounding box center [236, 121] width 96 height 12
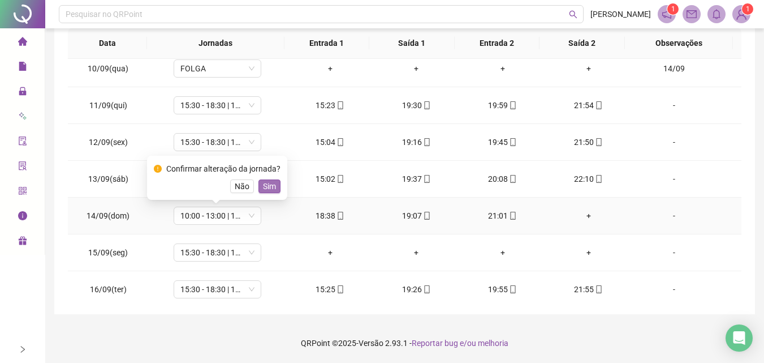
click at [268, 191] on span "Sim" at bounding box center [269, 186] width 13 height 12
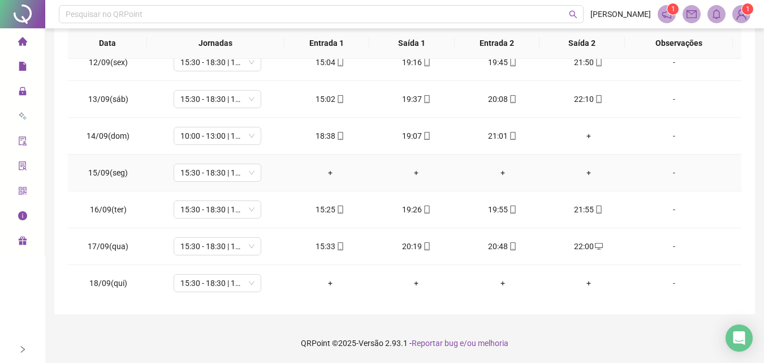
scroll to position [452, 0]
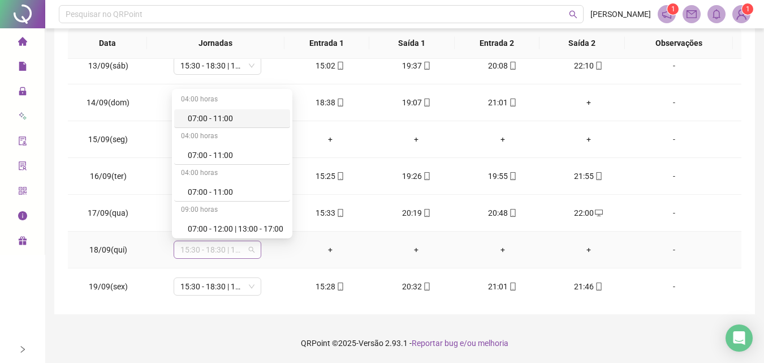
click at [258, 251] on div "15:30 - 18:30 | 19:00 - 22:00" at bounding box center [218, 249] width 88 height 18
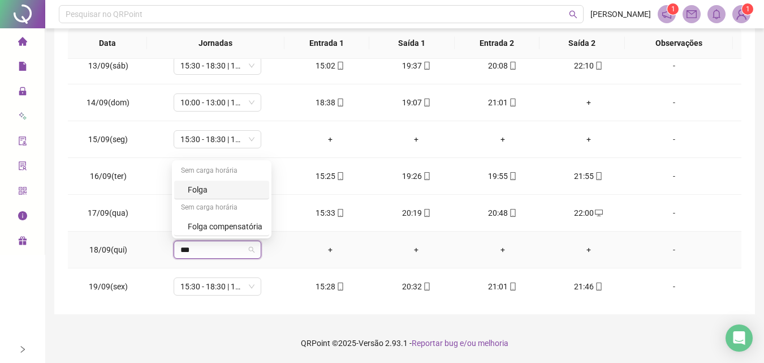
type input "****"
click at [221, 193] on div "Folga" at bounding box center [225, 189] width 75 height 12
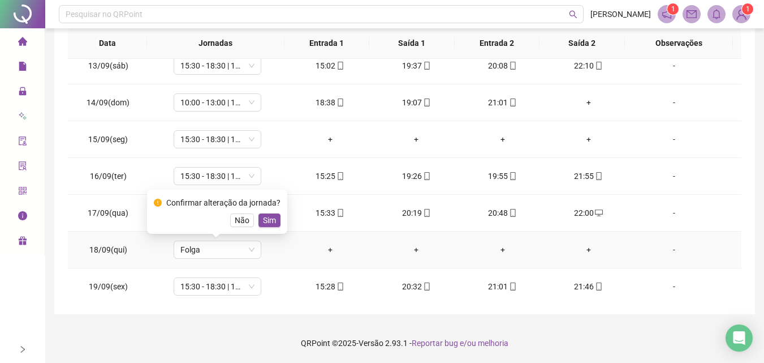
click at [266, 225] on button "Sim" at bounding box center [269, 220] width 22 height 14
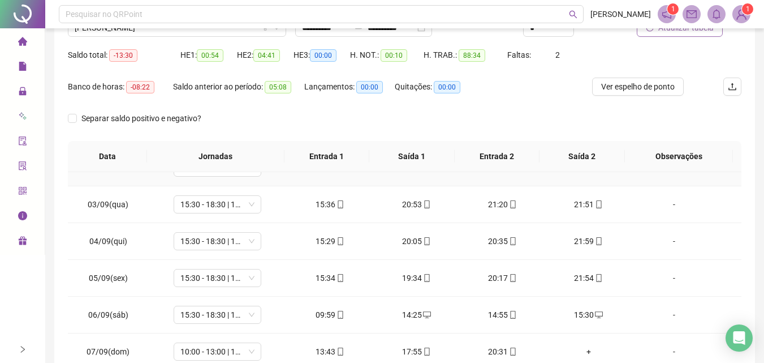
scroll to position [113, 0]
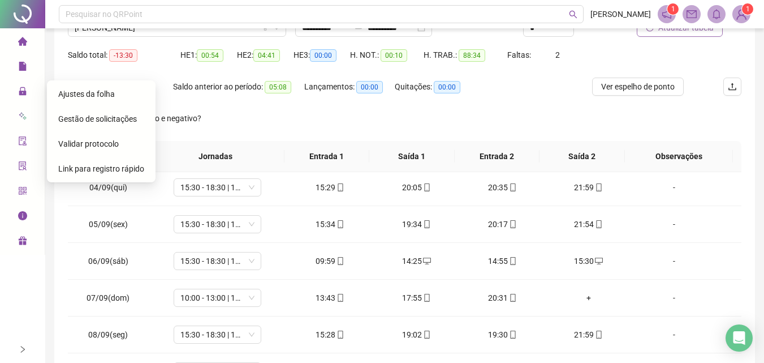
click at [112, 113] on div "Gestão de solicitações" at bounding box center [101, 118] width 86 height 23
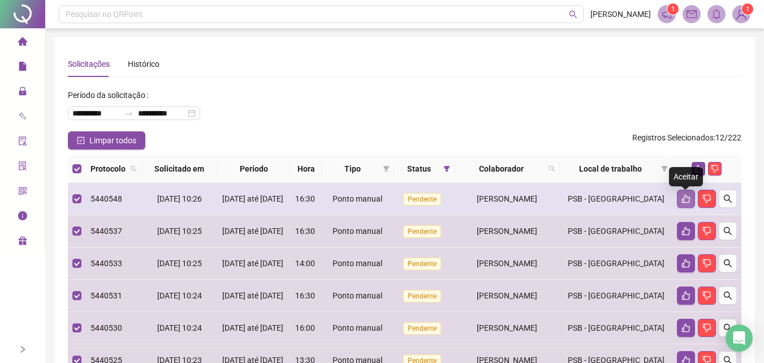
click at [689, 206] on button "button" at bounding box center [686, 198] width 18 height 18
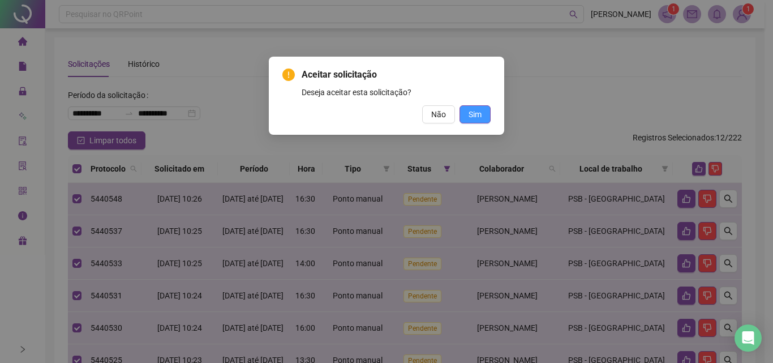
click at [474, 113] on span "Sim" at bounding box center [474, 114] width 13 height 12
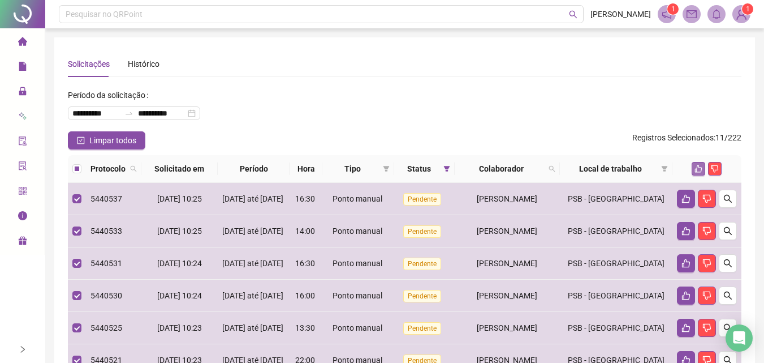
click at [698, 166] on icon "like" at bounding box center [699, 169] width 8 height 8
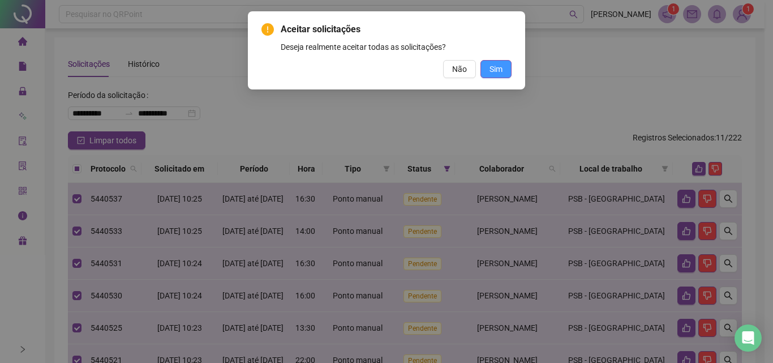
click at [500, 74] on span "Sim" at bounding box center [495, 69] width 13 height 12
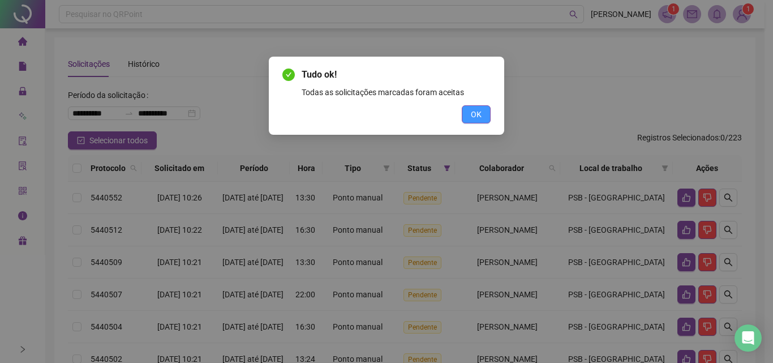
click at [475, 117] on span "OK" at bounding box center [476, 114] width 11 height 12
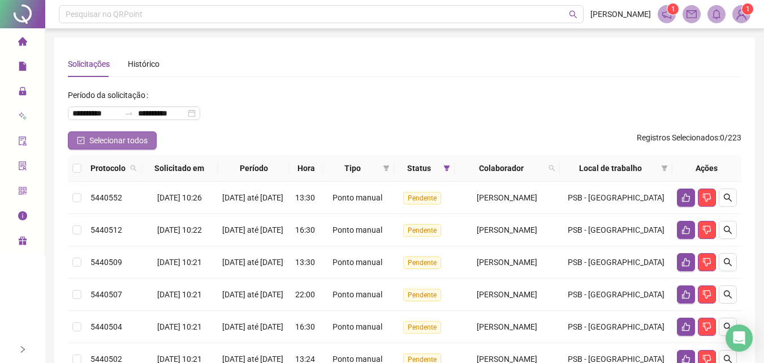
click at [80, 140] on icon "check-square" at bounding box center [81, 140] width 8 height 8
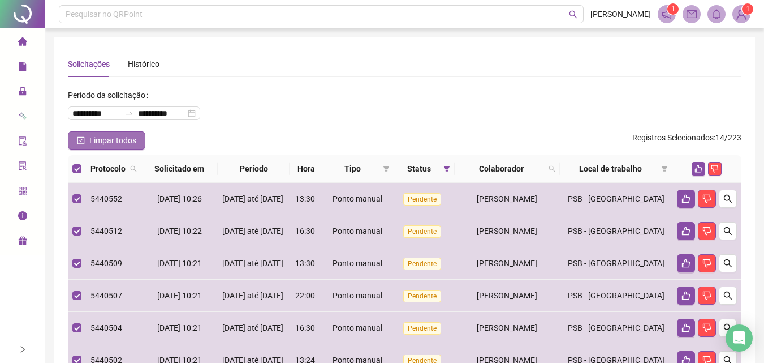
click at [81, 140] on icon "check-square" at bounding box center [80, 140] width 3 height 3
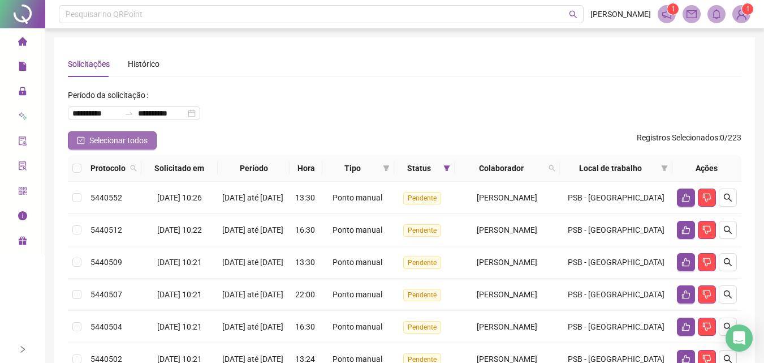
click at [81, 140] on icon "check-square" at bounding box center [80, 140] width 3 height 3
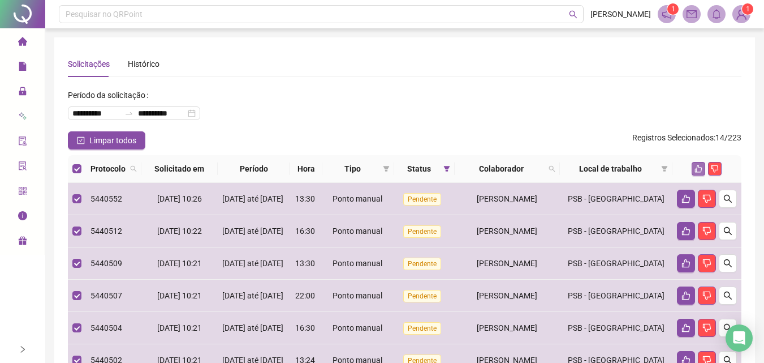
click at [697, 173] on button "button" at bounding box center [699, 169] width 14 height 14
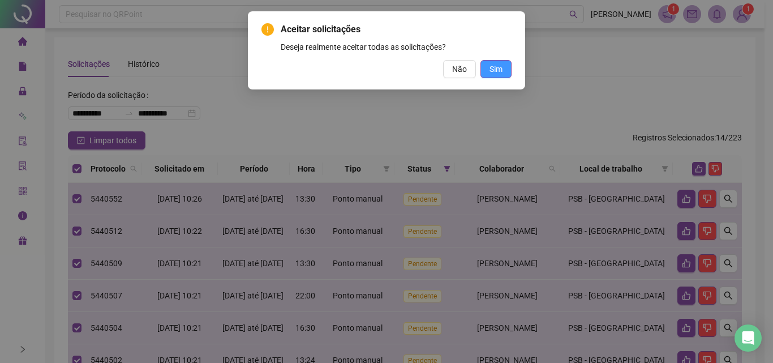
click at [494, 67] on span "Sim" at bounding box center [495, 69] width 13 height 12
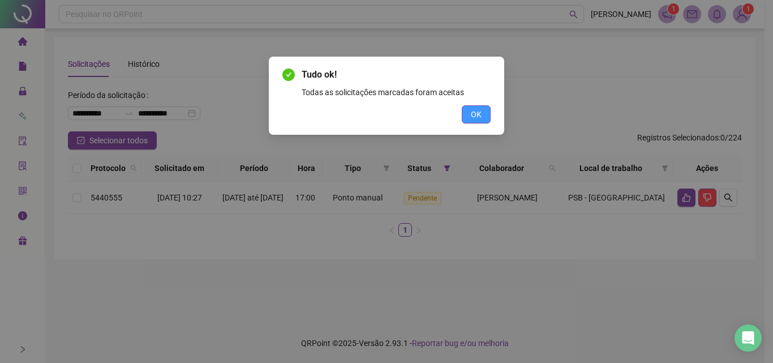
click at [486, 117] on button "OK" at bounding box center [476, 114] width 29 height 18
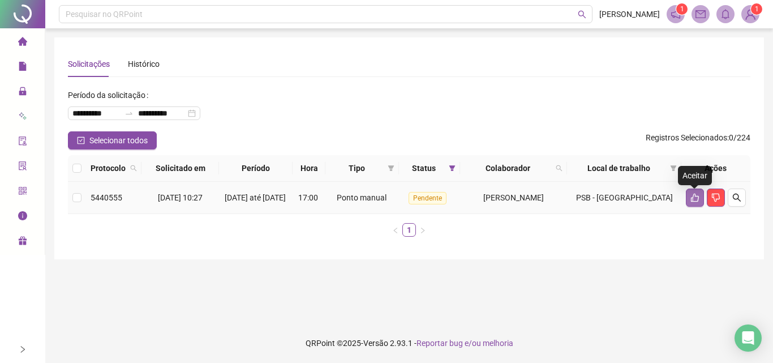
click at [694, 194] on button "button" at bounding box center [694, 197] width 18 height 18
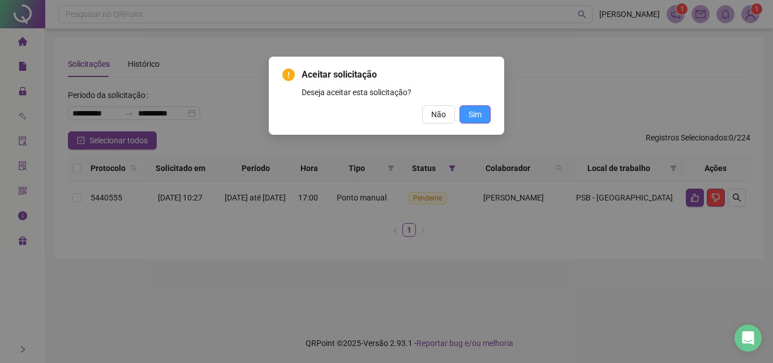
click at [471, 116] on span "Sim" at bounding box center [474, 114] width 13 height 12
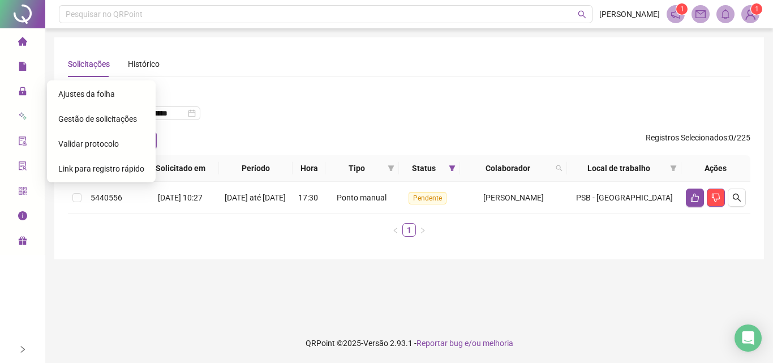
drag, startPoint x: 106, startPoint y: 94, endPoint x: 110, endPoint y: 89, distance: 6.4
click at [107, 94] on span "Ajustes da folha" at bounding box center [86, 93] width 57 height 9
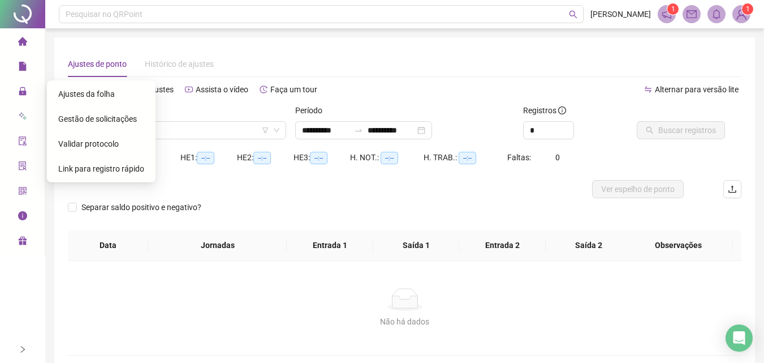
type input "**********"
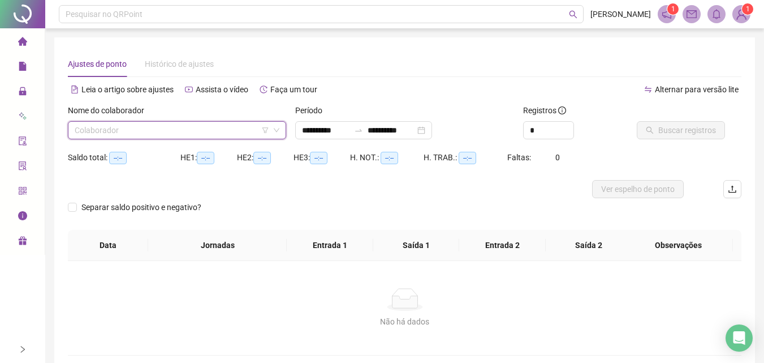
click at [130, 129] on input "search" at bounding box center [172, 130] width 195 height 17
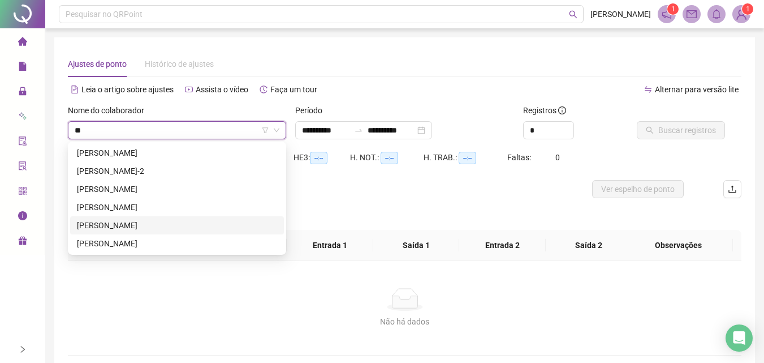
type input "***"
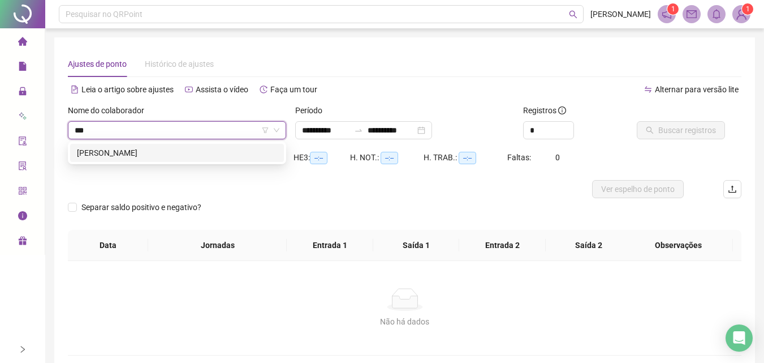
click at [241, 150] on div "[PERSON_NAME]" at bounding box center [177, 152] width 200 height 12
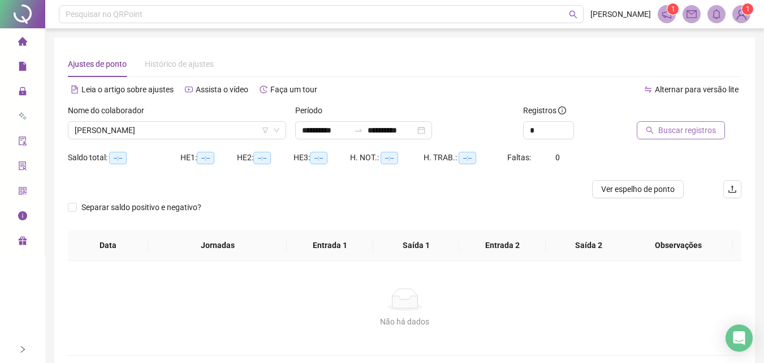
click at [659, 132] on span "Buscar registros" at bounding box center [687, 130] width 58 height 12
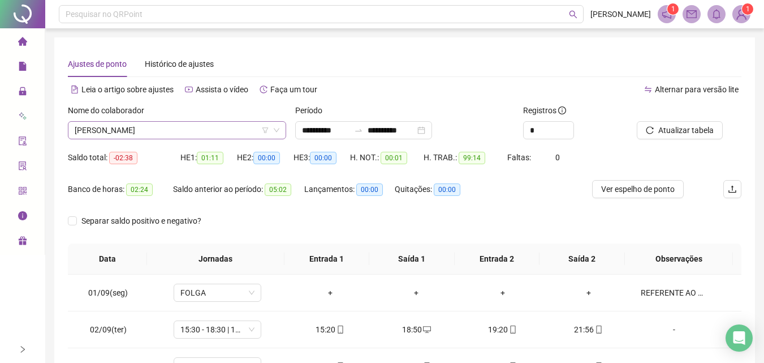
click at [210, 132] on span "[PERSON_NAME]" at bounding box center [177, 130] width 205 height 17
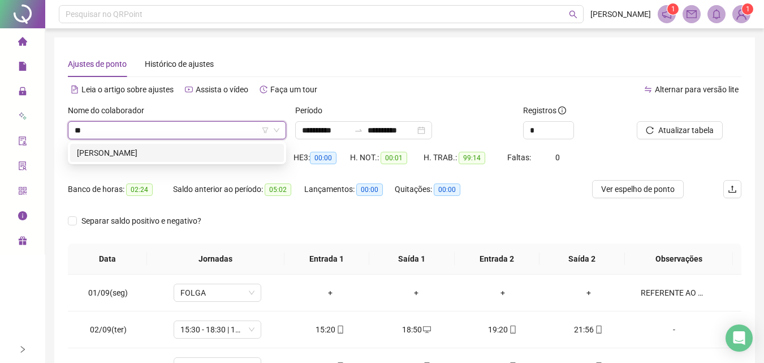
type input "***"
click at [206, 153] on div "[PERSON_NAME]" at bounding box center [177, 152] width 200 height 12
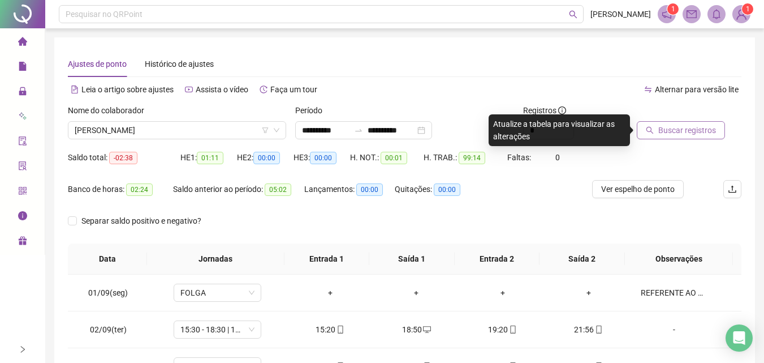
click at [684, 135] on span "Buscar registros" at bounding box center [687, 130] width 58 height 12
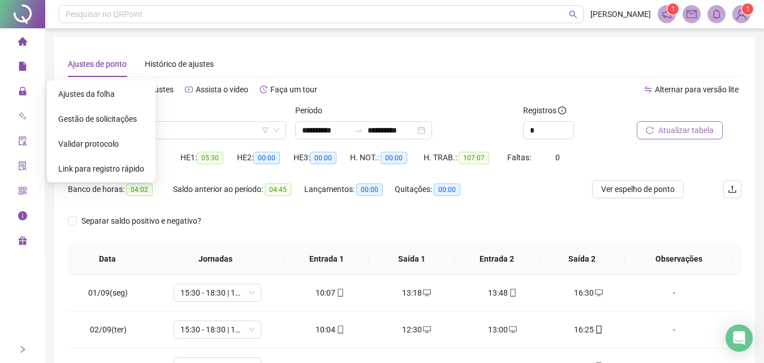
click at [102, 119] on span "Gestão de solicitações" at bounding box center [97, 118] width 79 height 9
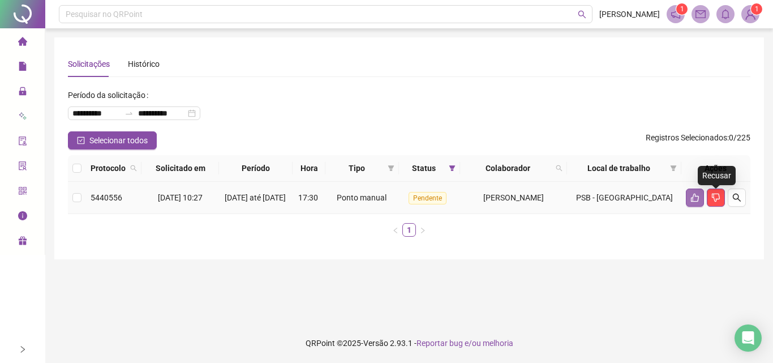
click at [696, 195] on button "button" at bounding box center [694, 197] width 18 height 18
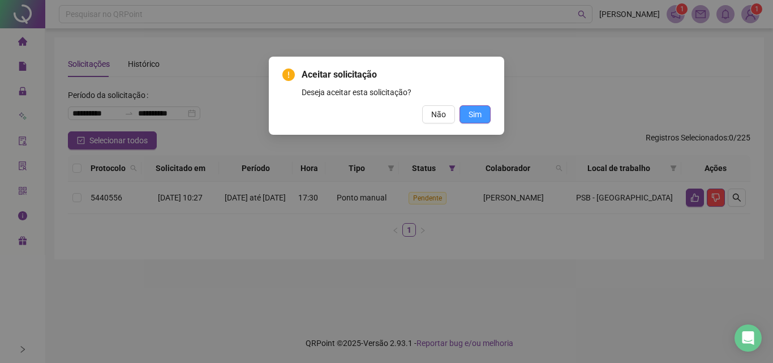
click at [482, 113] on button "Sim" at bounding box center [474, 114] width 31 height 18
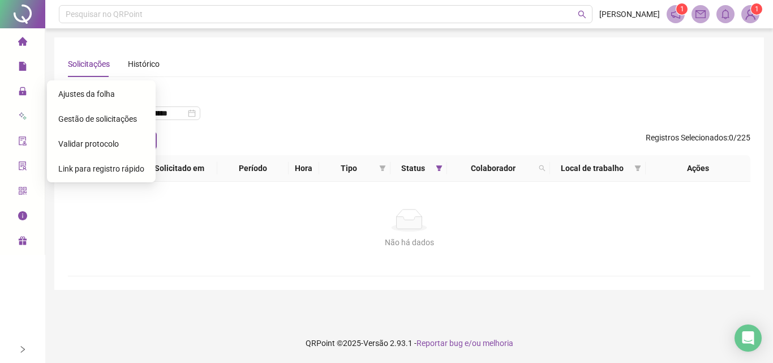
click at [87, 100] on div "Ajustes da folha" at bounding box center [101, 94] width 86 height 23
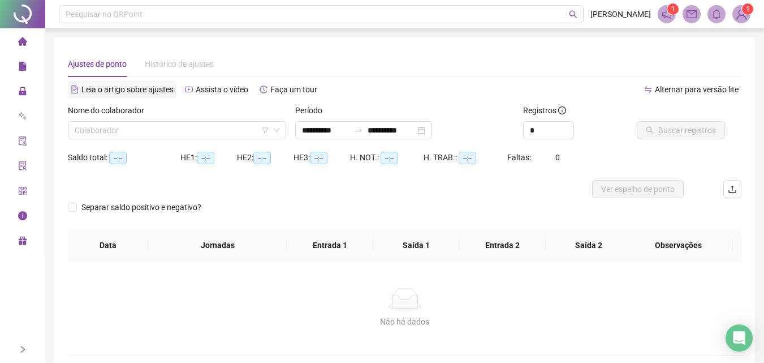
type input "**********"
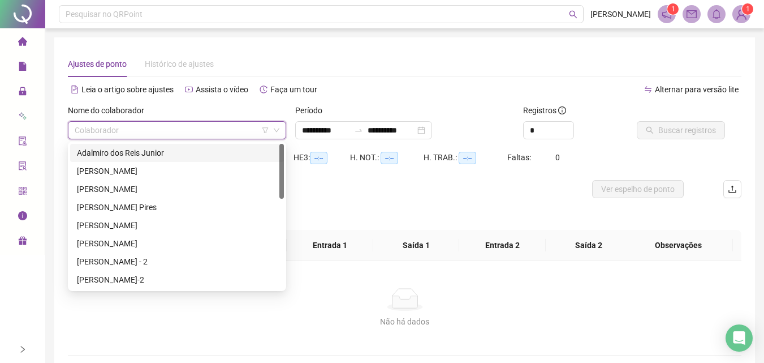
click at [185, 125] on input "search" at bounding box center [172, 130] width 195 height 17
type input "**"
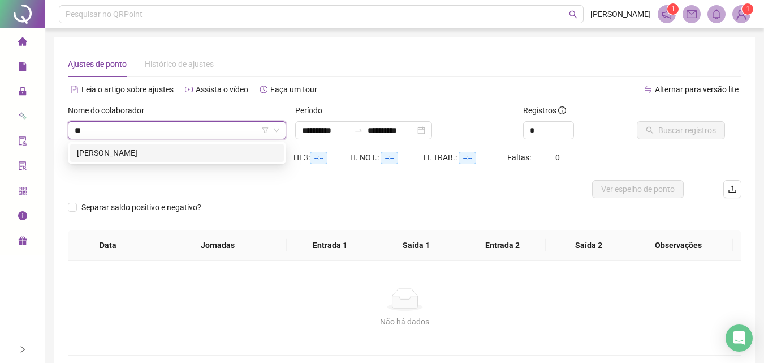
click at [170, 156] on div "[PERSON_NAME]" at bounding box center [177, 152] width 200 height 12
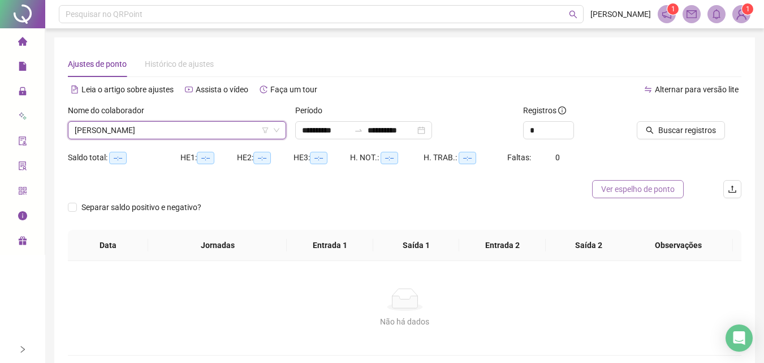
click at [649, 189] on span "Ver espelho de ponto" at bounding box center [638, 189] width 74 height 12
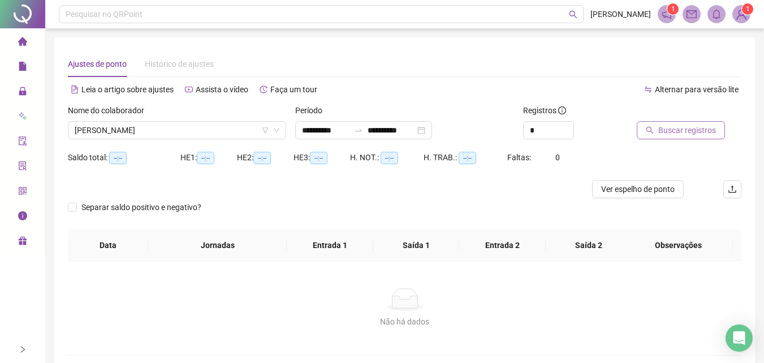
click at [676, 126] on span "Buscar registros" at bounding box center [687, 130] width 58 height 12
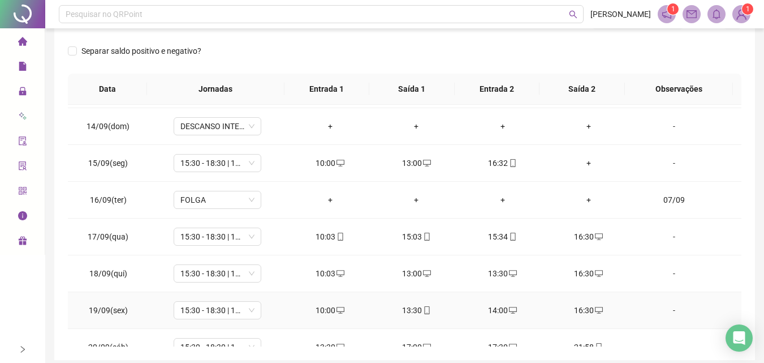
scroll to position [474, 0]
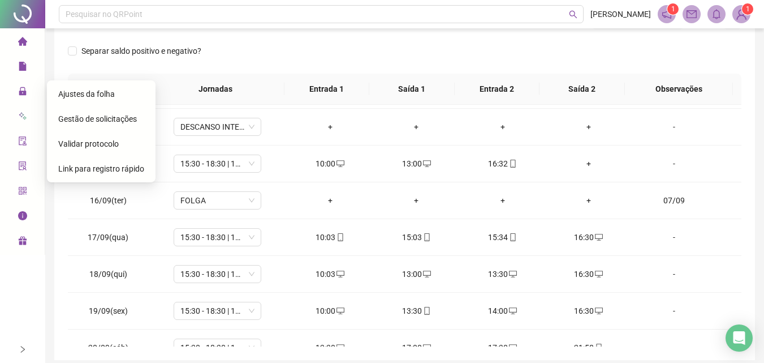
click at [103, 120] on span "Gestão de solicitações" at bounding box center [97, 118] width 79 height 9
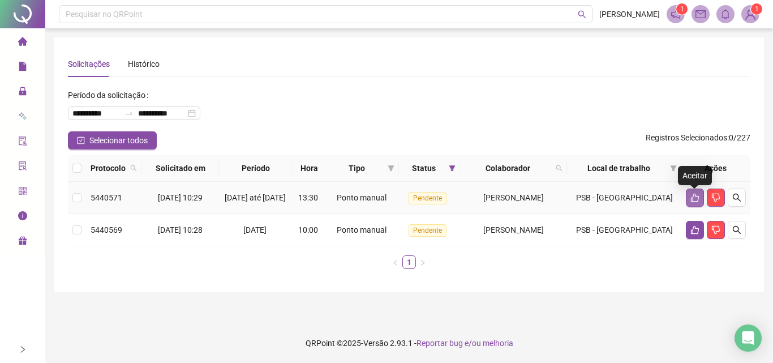
click at [690, 202] on icon "like" at bounding box center [694, 197] width 9 height 9
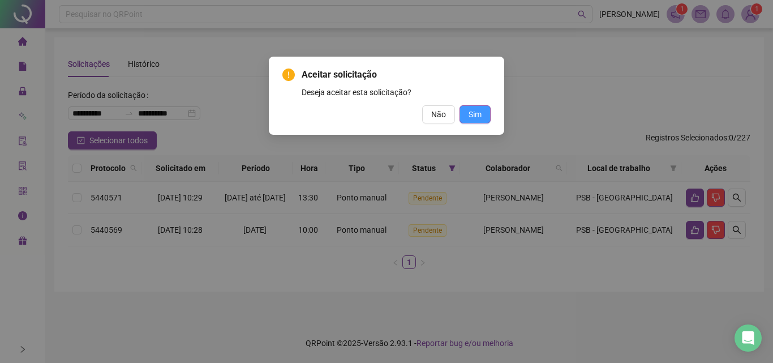
click at [470, 117] on span "Sim" at bounding box center [474, 114] width 13 height 12
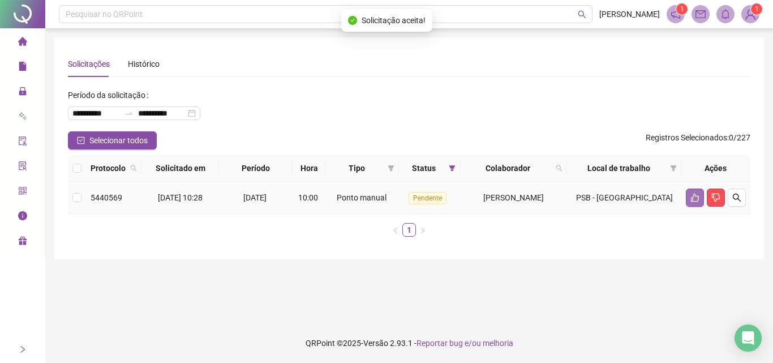
click at [692, 197] on icon "like" at bounding box center [694, 197] width 9 height 9
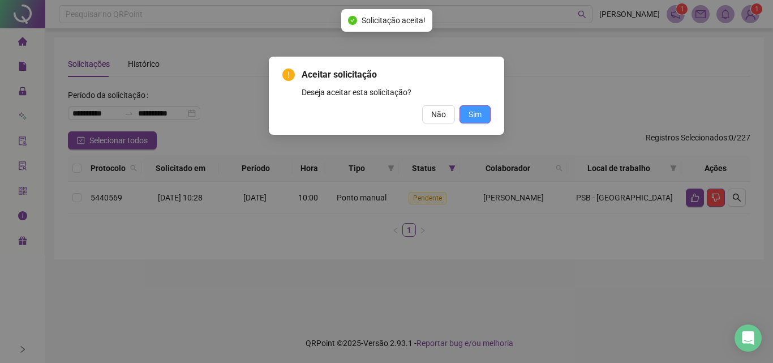
click at [471, 109] on span "Sim" at bounding box center [474, 114] width 13 height 12
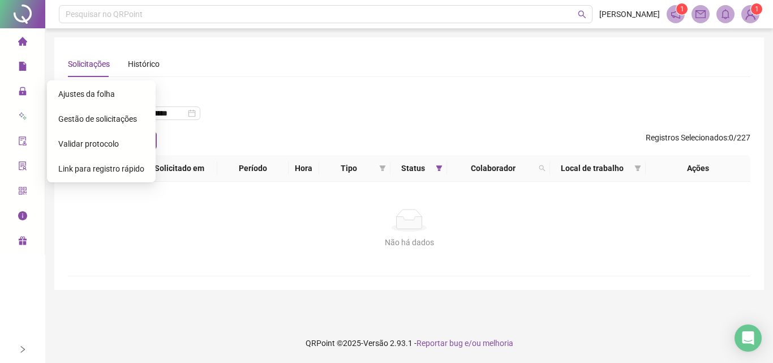
click at [96, 102] on div "Ajustes da folha" at bounding box center [101, 94] width 86 height 23
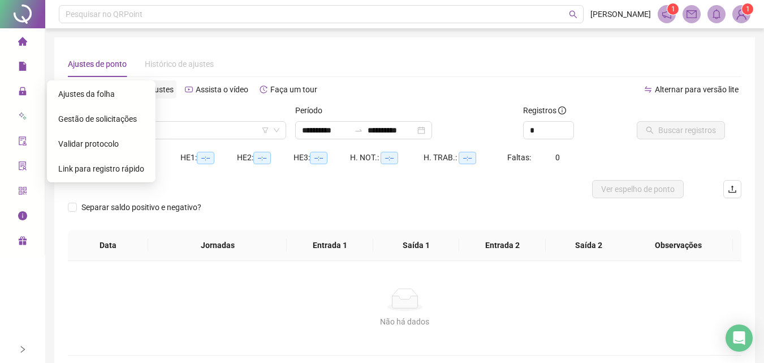
type input "**********"
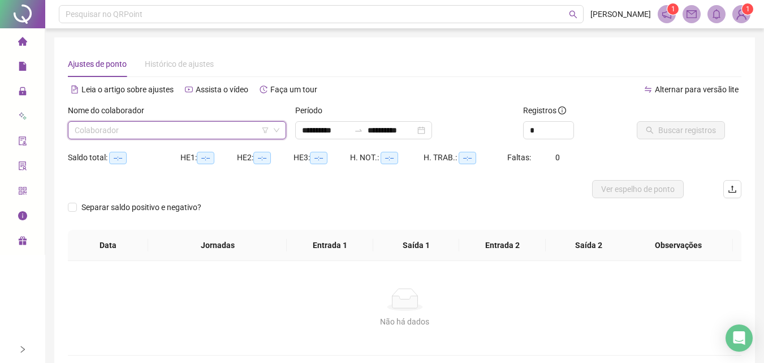
click at [188, 128] on input "search" at bounding box center [172, 130] width 195 height 17
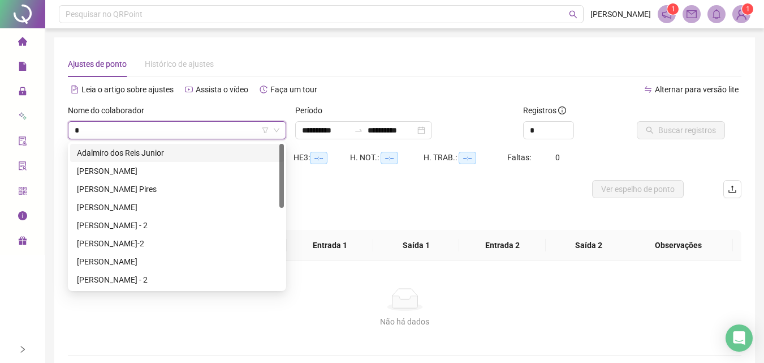
type input "**"
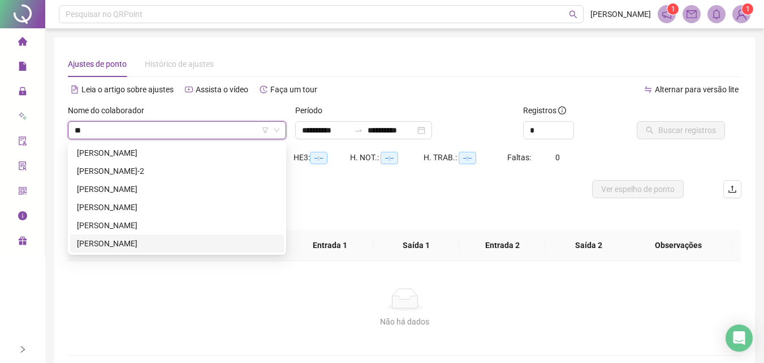
click at [175, 241] on div "[PERSON_NAME]" at bounding box center [177, 243] width 200 height 12
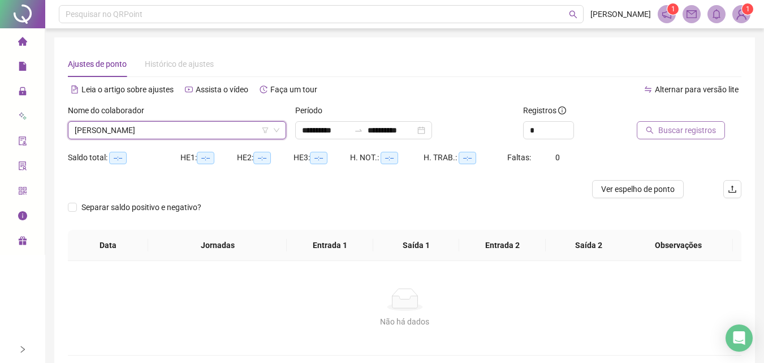
click at [679, 134] on span "Buscar registros" at bounding box center [687, 130] width 58 height 12
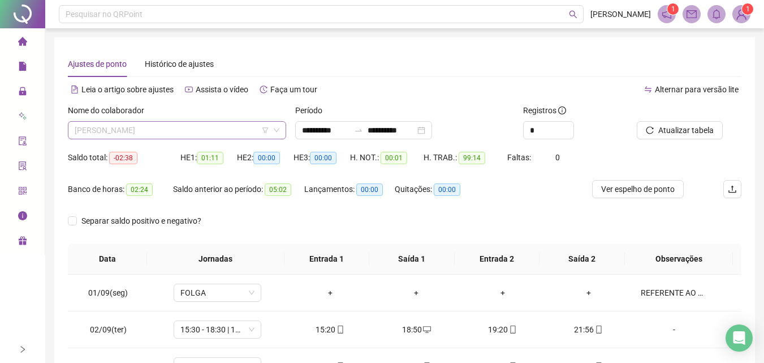
click at [233, 132] on span "[PERSON_NAME]" at bounding box center [177, 130] width 205 height 17
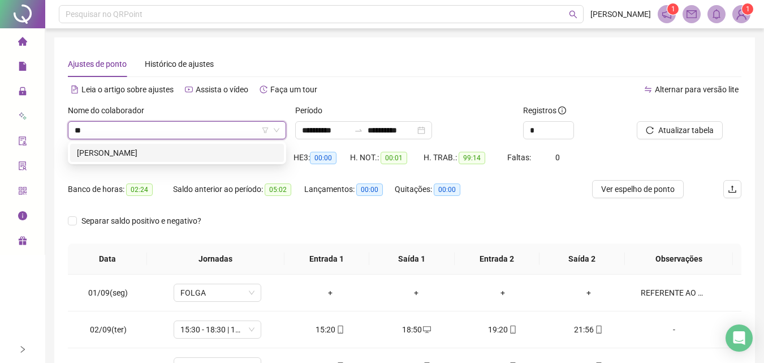
type input "***"
click at [234, 154] on div "[PERSON_NAME]" at bounding box center [177, 152] width 200 height 12
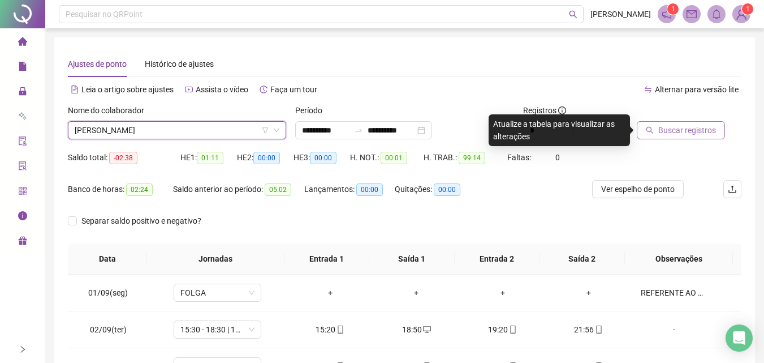
click at [706, 133] on span "Buscar registros" at bounding box center [687, 130] width 58 height 12
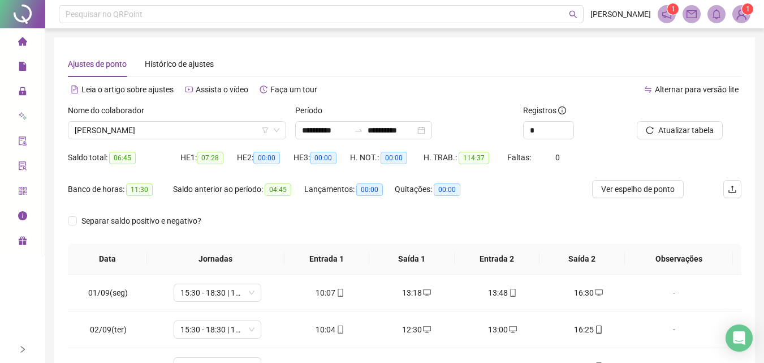
click at [669, 18] on icon "notification" at bounding box center [666, 14] width 9 height 9
